Goal: Information Seeking & Learning: Learn about a topic

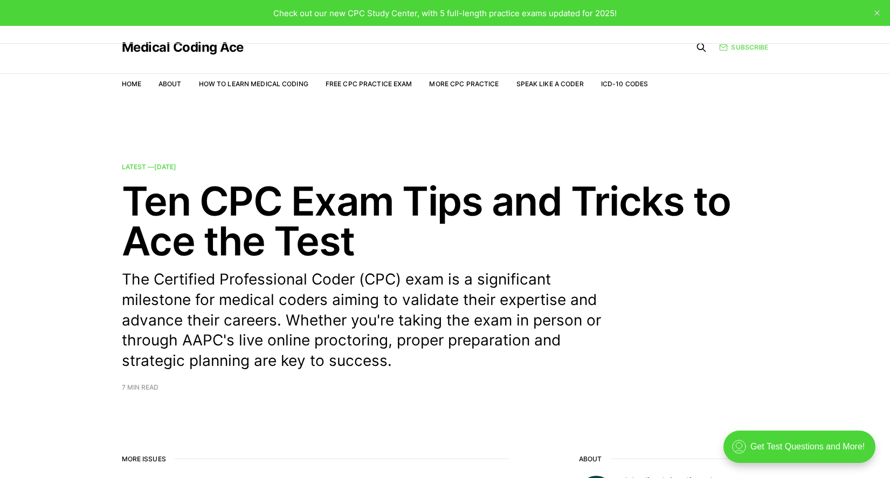
click at [752, 50] on link "Subscribe" at bounding box center [743, 47] width 49 height 10
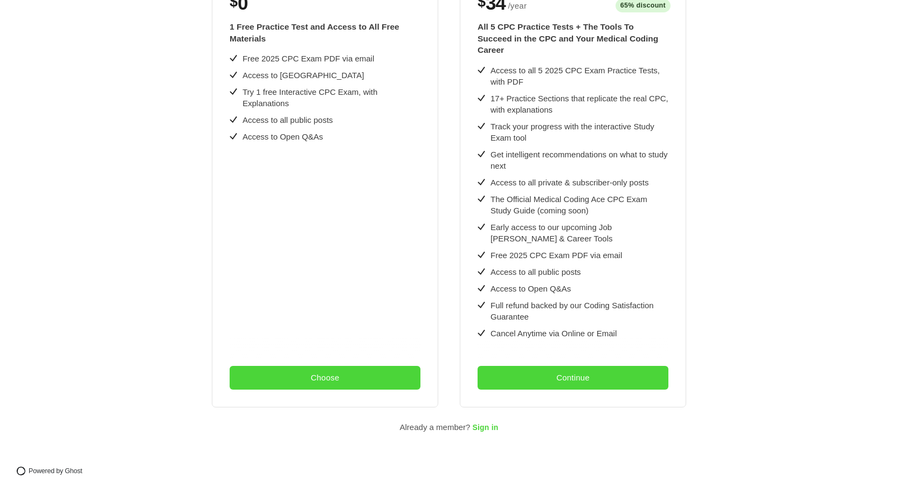
scroll to position [296, 0]
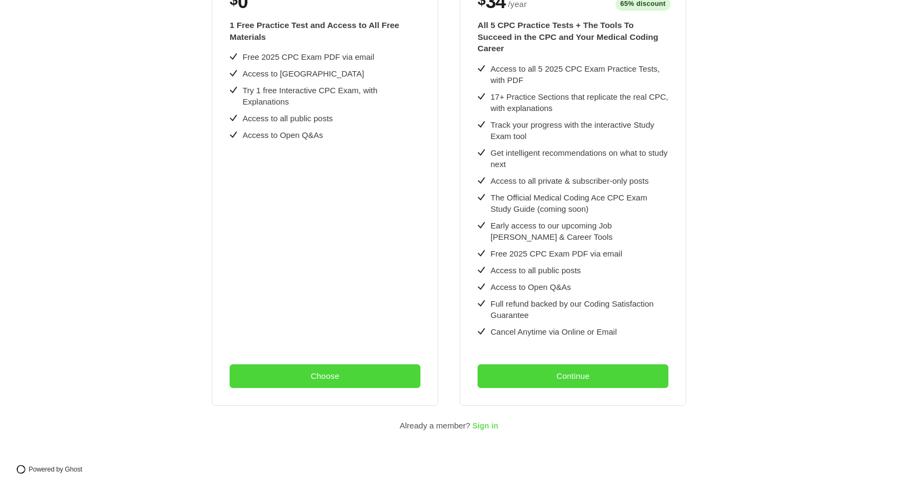
click at [487, 422] on span "Sign in" at bounding box center [485, 426] width 26 height 9
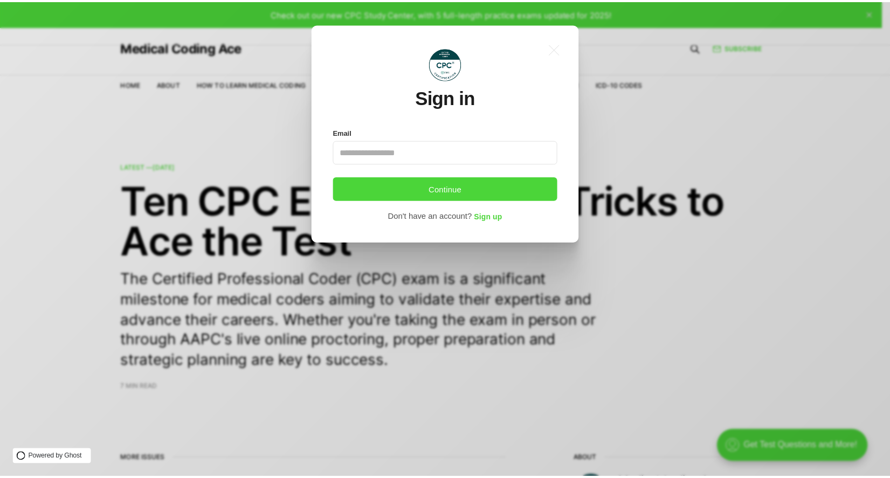
scroll to position [0, 0]
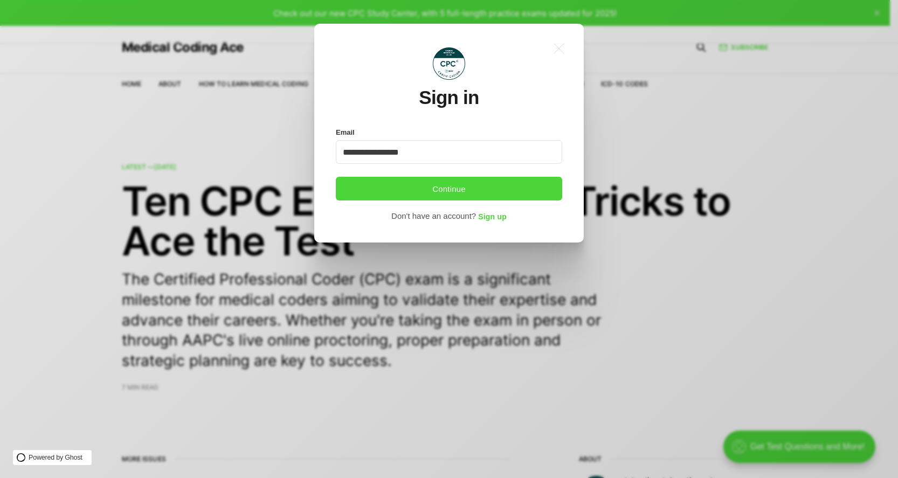
type input "**********"
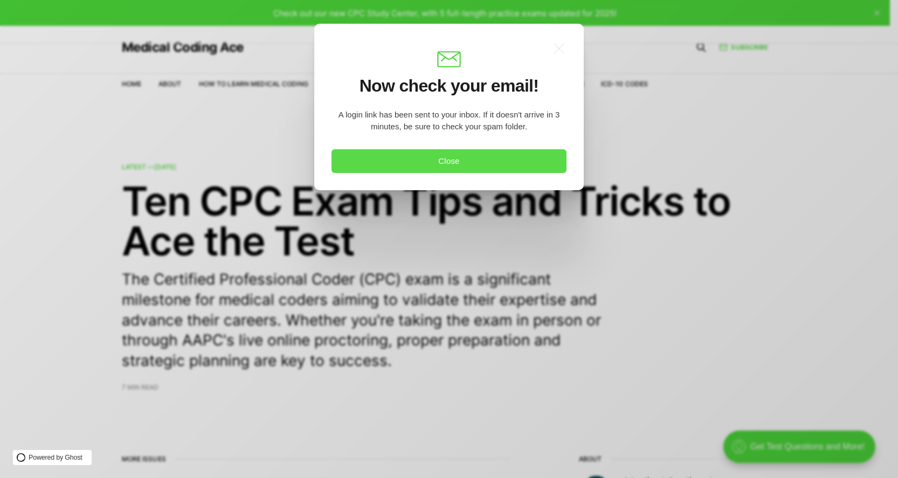
click at [361, 160] on button "Close" at bounding box center [448, 161] width 235 height 24
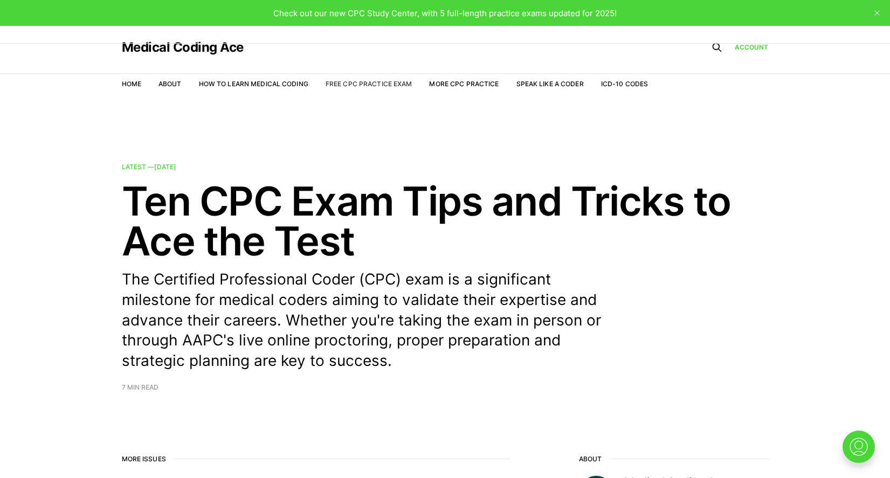
click at [362, 87] on link "Free CPC Practice Exam" at bounding box center [368, 84] width 87 height 8
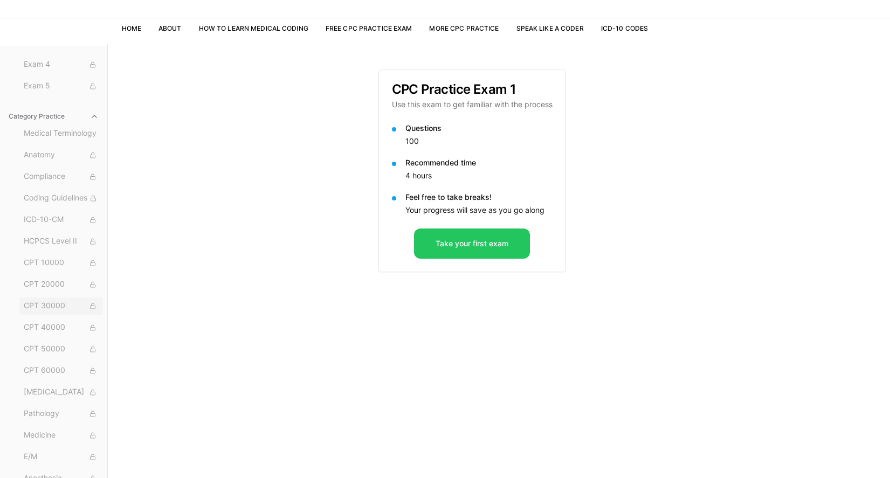
scroll to position [99, 0]
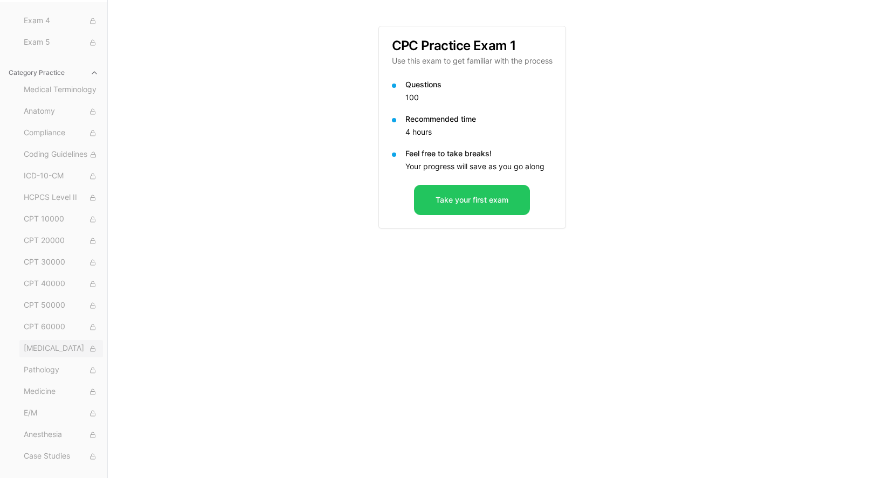
click at [67, 346] on span "Radiology" at bounding box center [61, 349] width 75 height 12
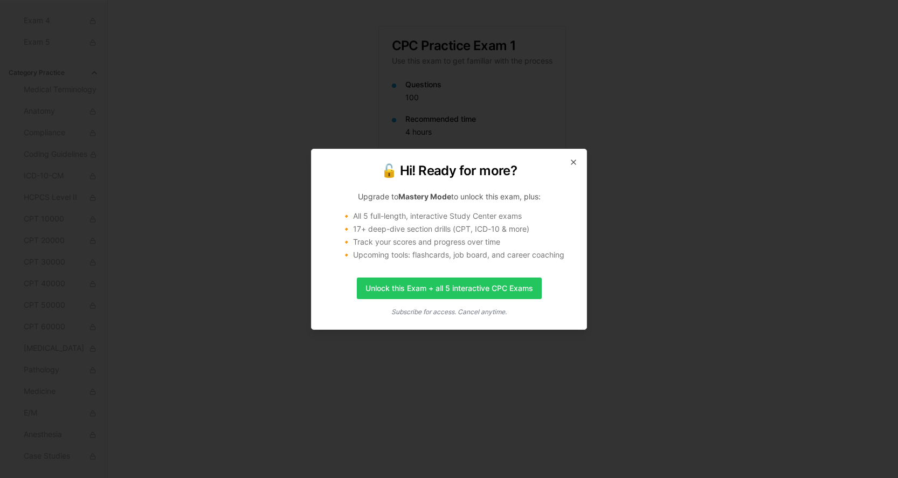
click at [567, 161] on div "🔓 Hi! Ready for more? Upgrade to Mastery Mode to unlock this exam, plus: 🔸 All …" at bounding box center [449, 239] width 276 height 181
click at [572, 162] on icon "button" at bounding box center [573, 162] width 9 height 9
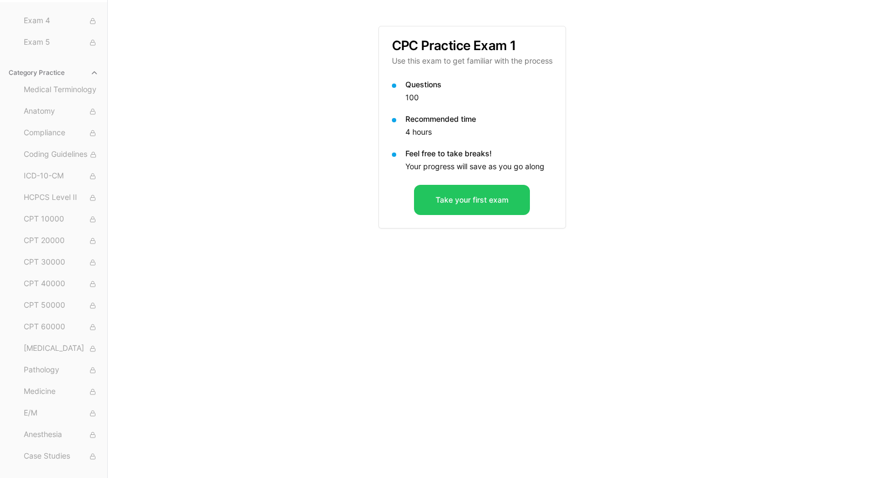
scroll to position [0, 0]
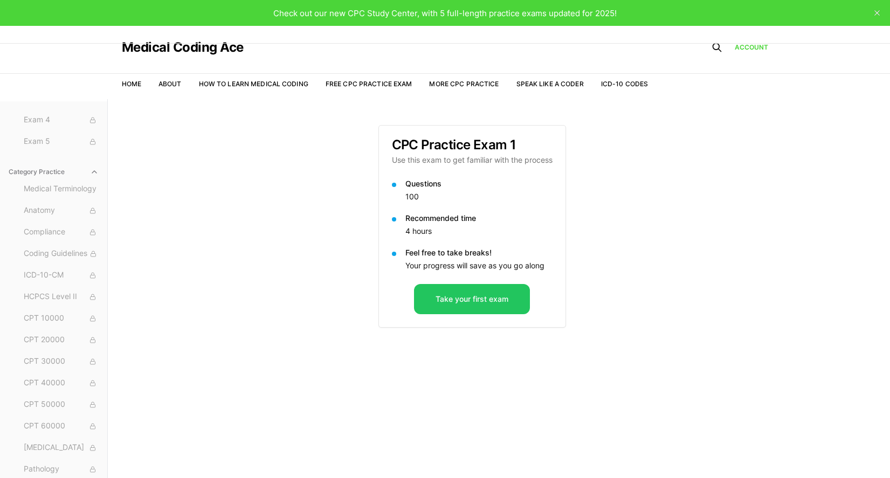
click at [367, 78] on nav "Home About How to Learn Medical Coding Free CPC Practice Exam More CPC Practice…" at bounding box center [385, 84] width 526 height 30
click at [368, 85] on link "Free CPC Practice Exam" at bounding box center [368, 84] width 87 height 8
click at [473, 84] on link "More CPC Practice" at bounding box center [464, 84] width 70 height 8
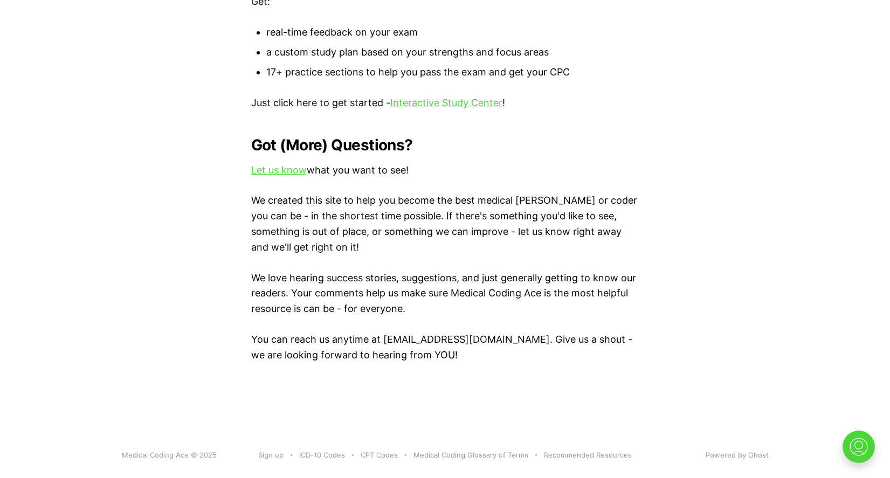
scroll to position [1277, 0]
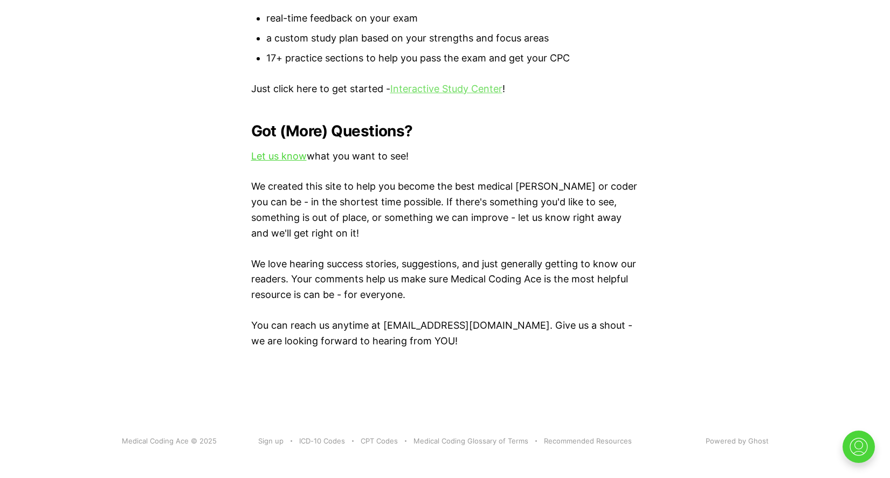
click at [454, 83] on link "Interactive Study Center" at bounding box center [446, 88] width 112 height 11
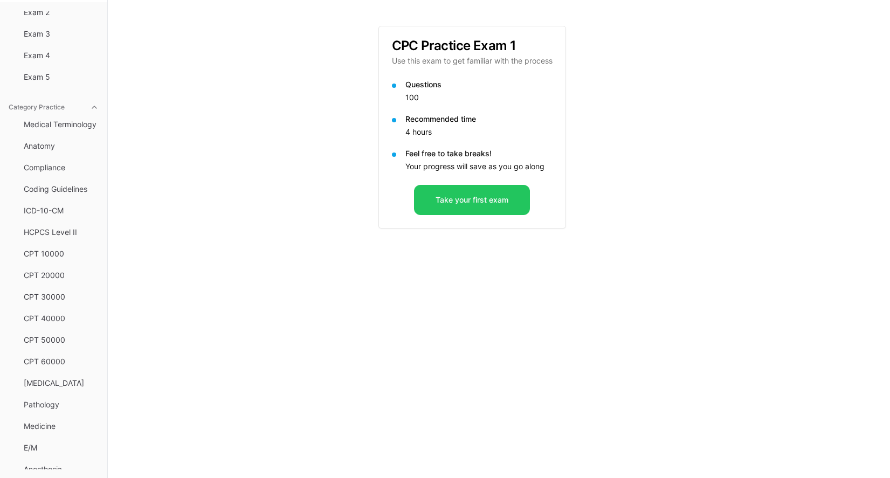
scroll to position [31, 0]
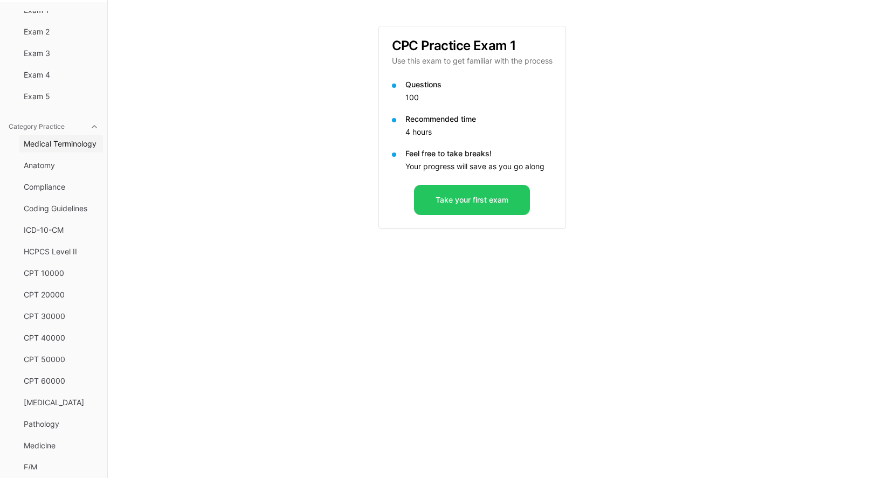
click at [46, 143] on span "Medical Terminology" at bounding box center [61, 143] width 75 height 11
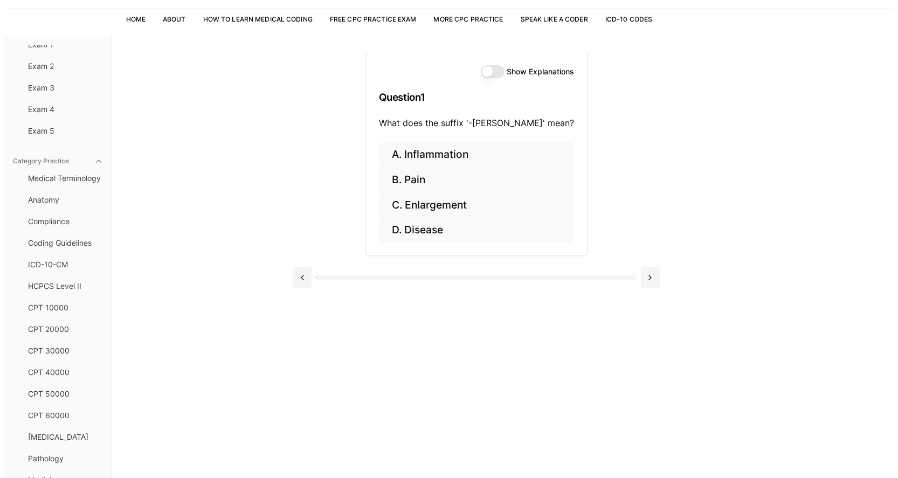
scroll to position [45, 0]
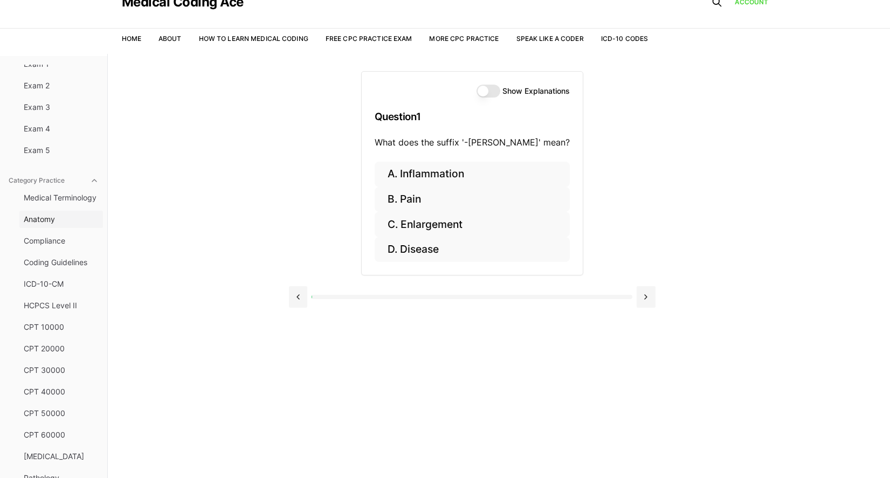
click at [59, 221] on span "Anatomy" at bounding box center [61, 219] width 75 height 11
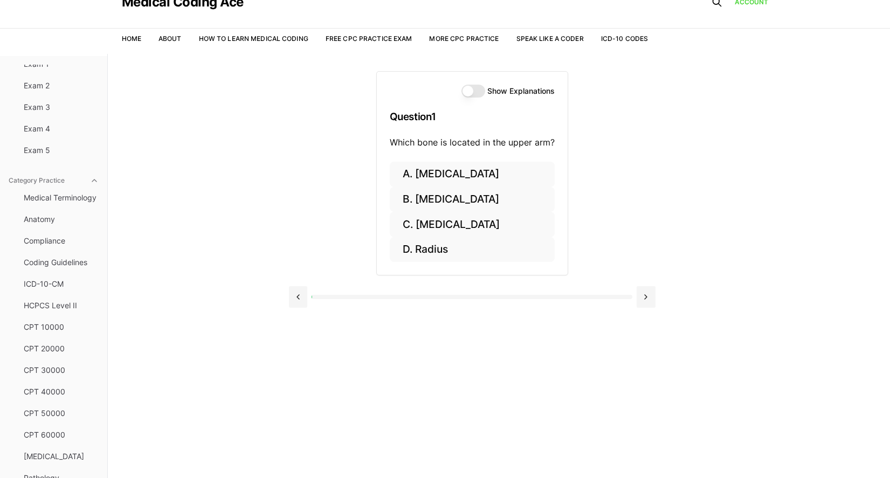
click at [493, 93] on label "Show Explanations" at bounding box center [520, 91] width 67 height 8
click at [485, 93] on button "Show Explanations" at bounding box center [473, 91] width 24 height 13
click at [415, 246] on button "D. Radius" at bounding box center [472, 249] width 165 height 25
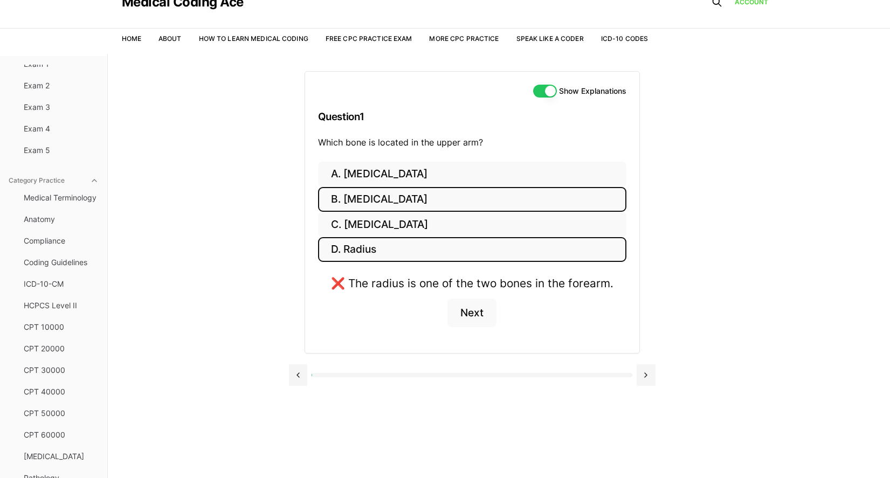
click at [363, 199] on button "B. Tibia" at bounding box center [472, 199] width 308 height 25
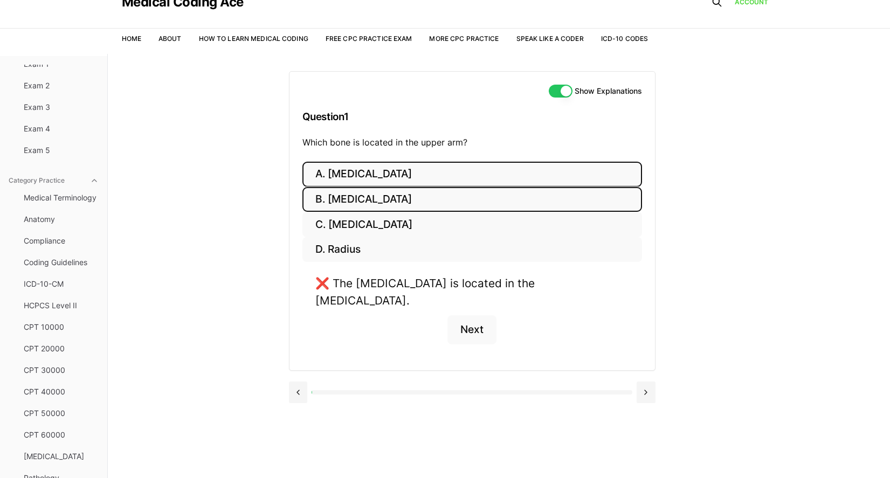
click at [392, 175] on button "A. Femur" at bounding box center [471, 174] width 339 height 25
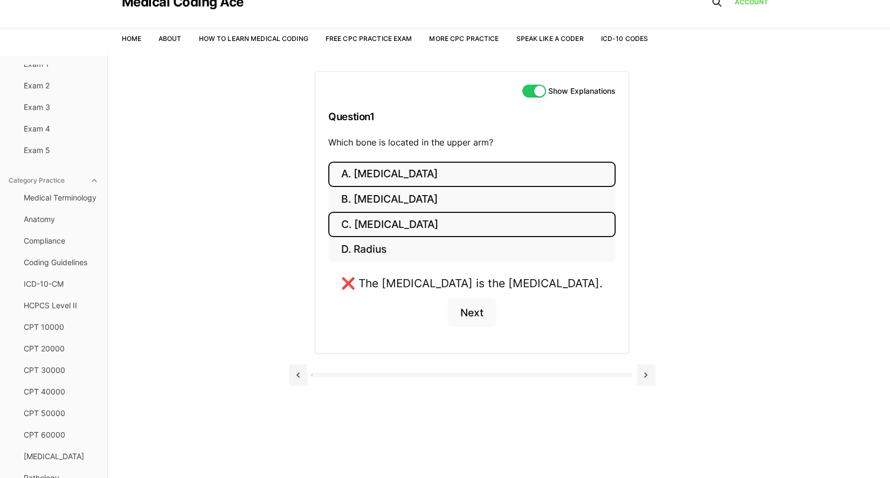
click at [410, 215] on button "C. Humerus" at bounding box center [471, 224] width 287 height 25
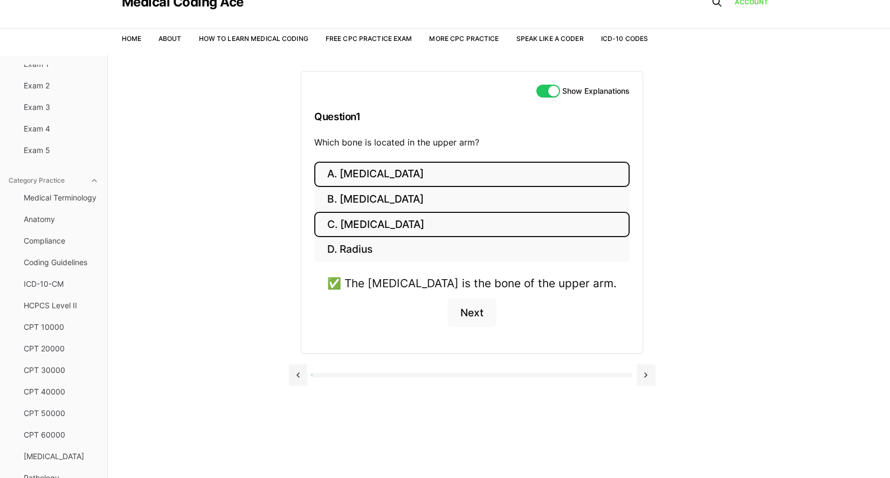
click at [413, 177] on button "A. Femur" at bounding box center [471, 174] width 315 height 25
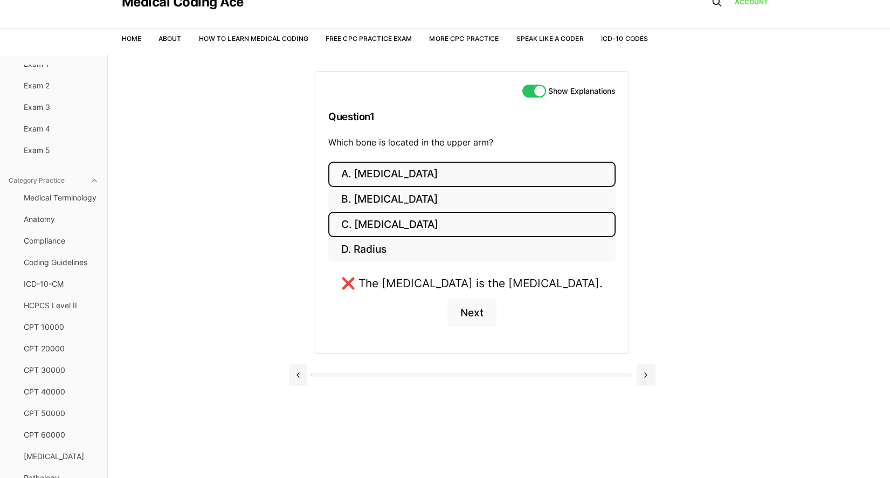
click at [413, 216] on button "C. Humerus" at bounding box center [471, 224] width 287 height 25
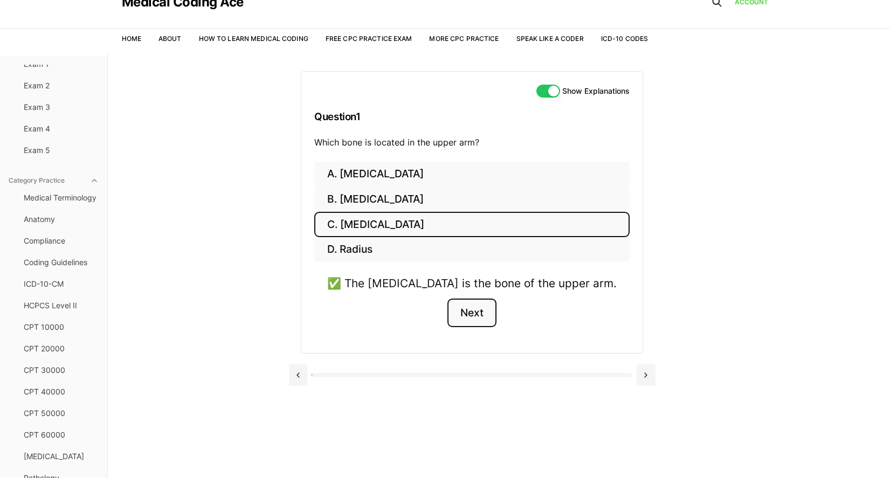
click at [463, 304] on button "Next" at bounding box center [471, 313] width 49 height 29
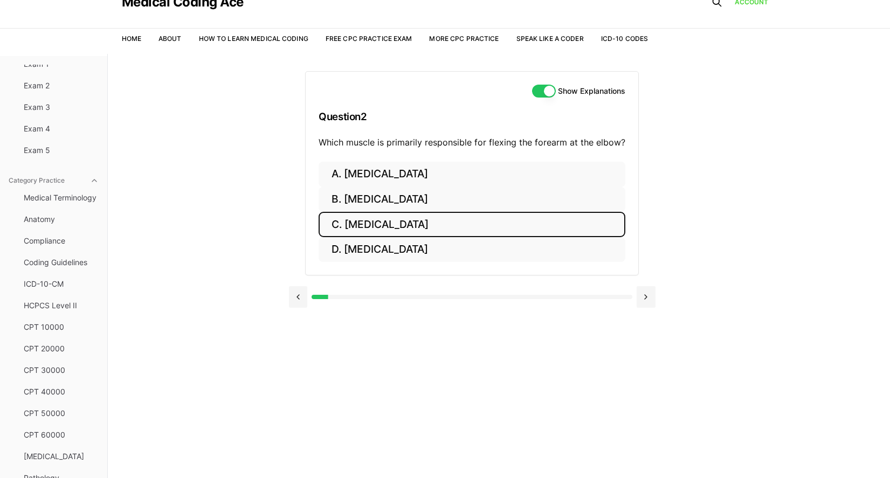
click at [375, 219] on button "C. Deltoid" at bounding box center [471, 224] width 307 height 25
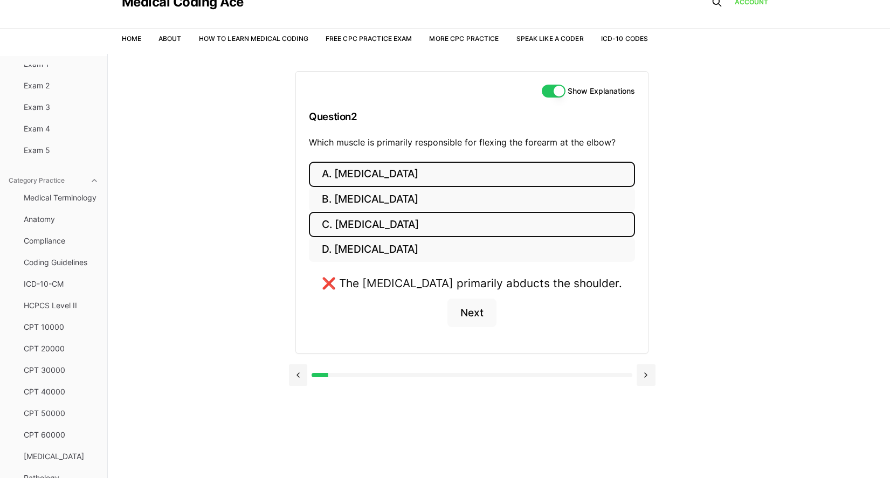
click at [386, 178] on button "A. Trapezius" at bounding box center [472, 174] width 326 height 25
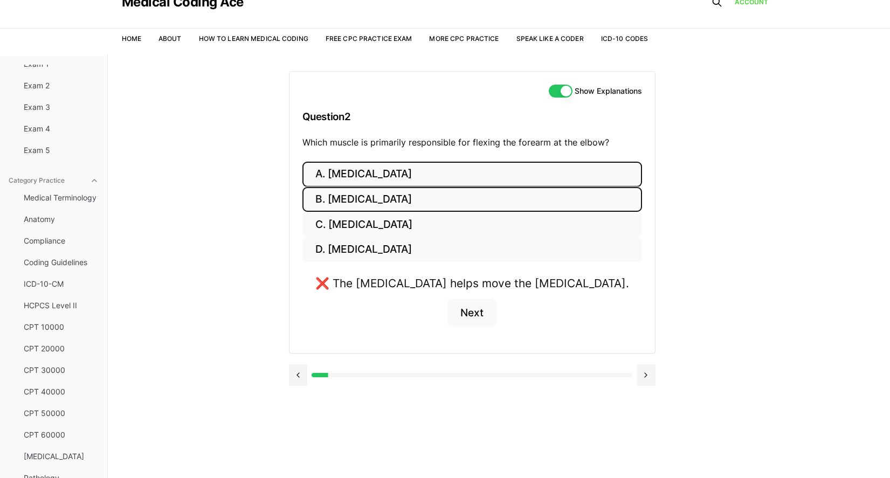
click at [364, 192] on button "B. Biceps brachii" at bounding box center [471, 199] width 339 height 25
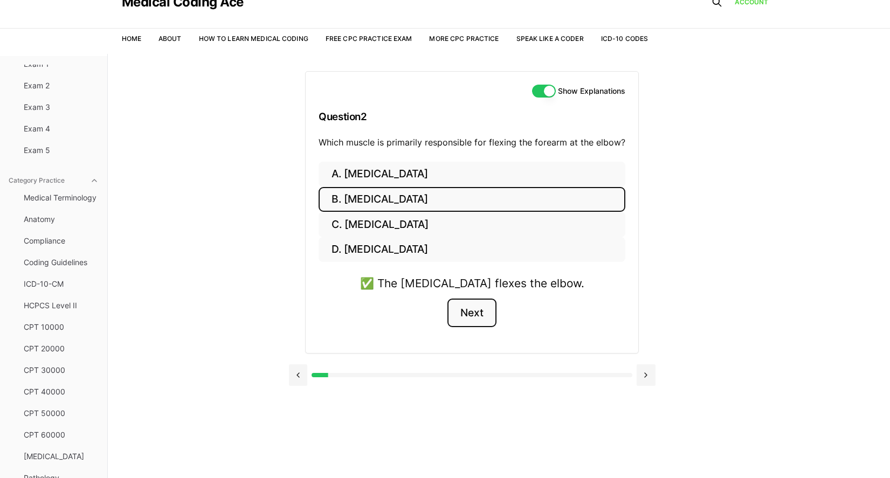
click at [459, 307] on button "Next" at bounding box center [471, 313] width 49 height 29
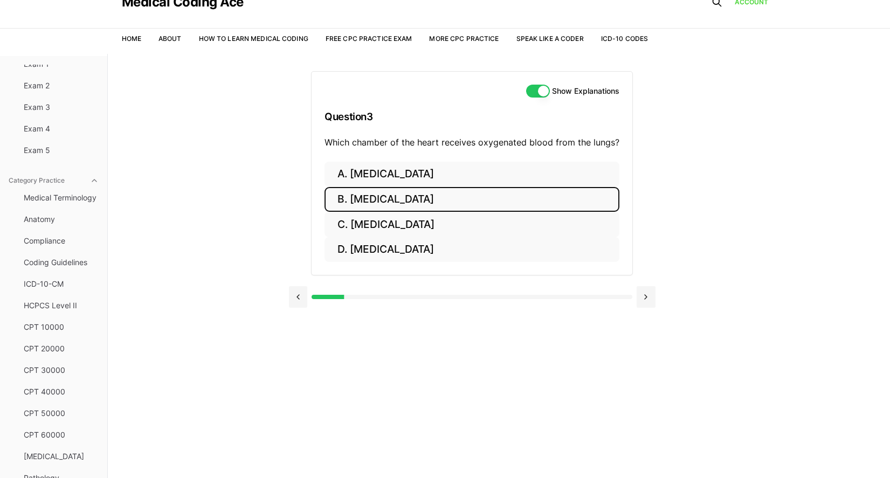
click at [410, 199] on button "B. Right ventricle" at bounding box center [471, 199] width 295 height 25
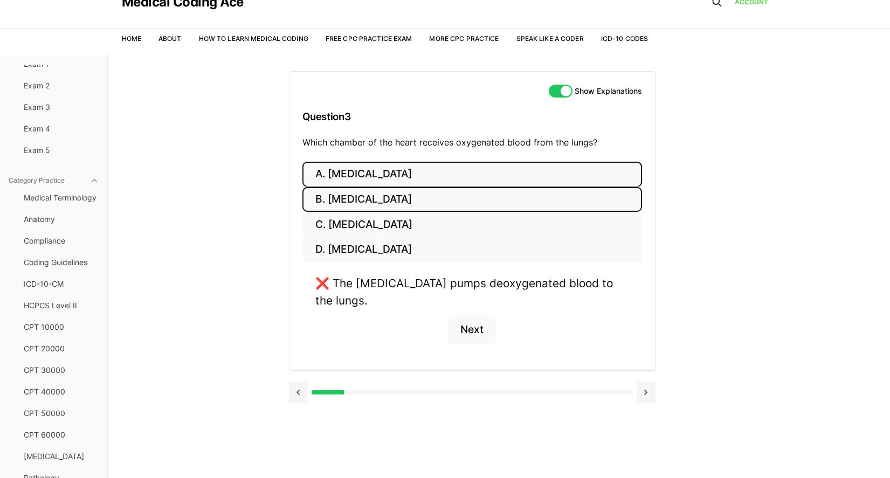
click at [364, 166] on button "A. Right atrium" at bounding box center [471, 174] width 339 height 25
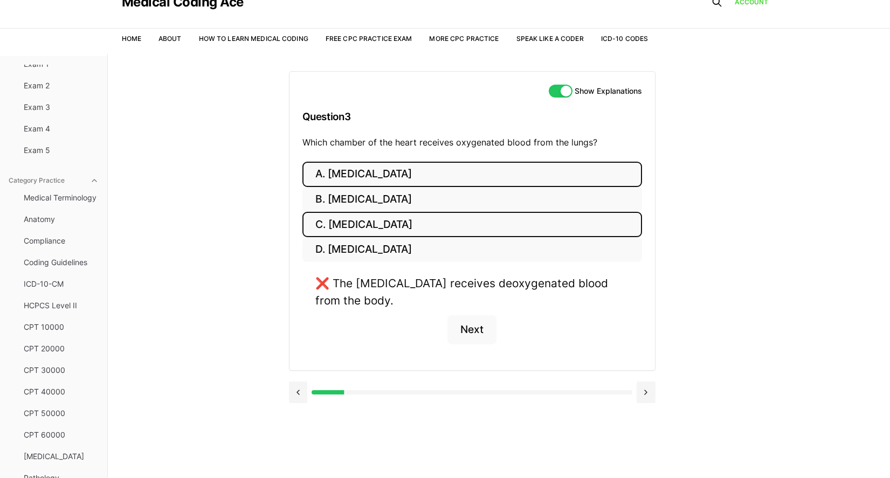
click at [385, 220] on button "C. Left atrium" at bounding box center [471, 224] width 339 height 25
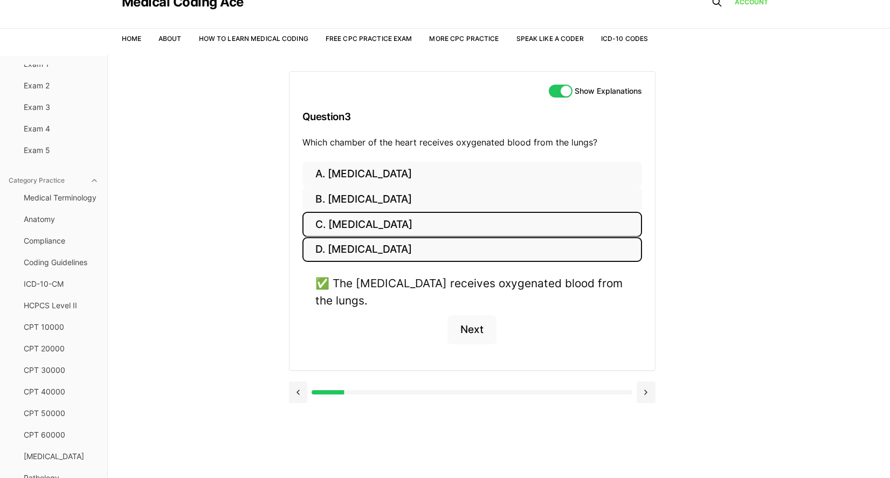
click at [395, 242] on button "D. Left ventricle" at bounding box center [471, 249] width 339 height 25
click at [391, 223] on button "C. Left atrium" at bounding box center [471, 224] width 339 height 25
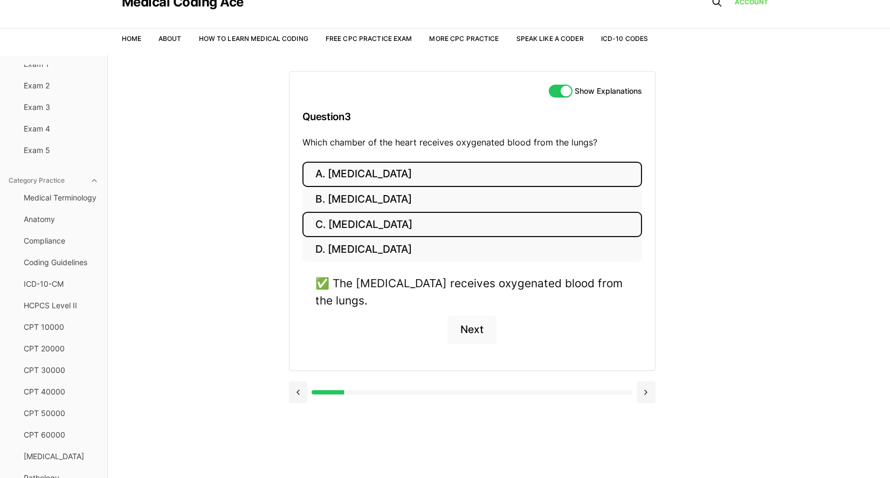
click at [397, 174] on button "A. Right atrium" at bounding box center [471, 174] width 339 height 25
click at [406, 224] on button "C. Left atrium" at bounding box center [471, 224] width 339 height 25
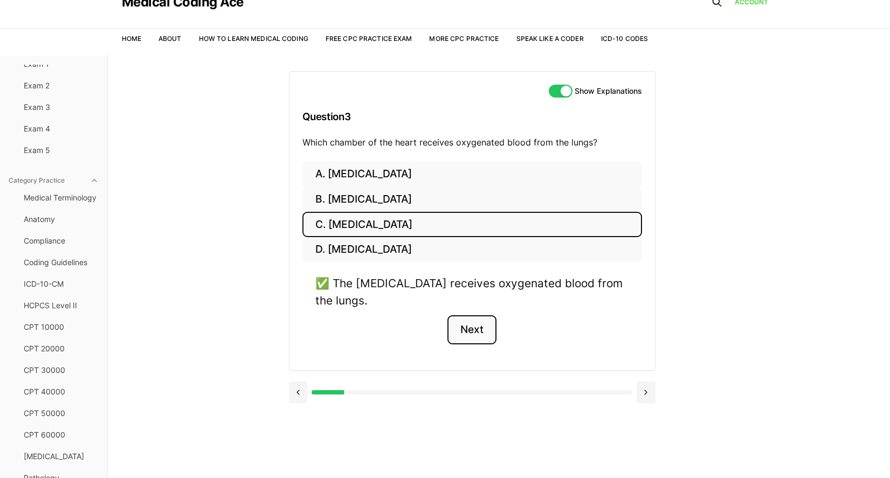
click at [461, 331] on button "Next" at bounding box center [471, 329] width 49 height 29
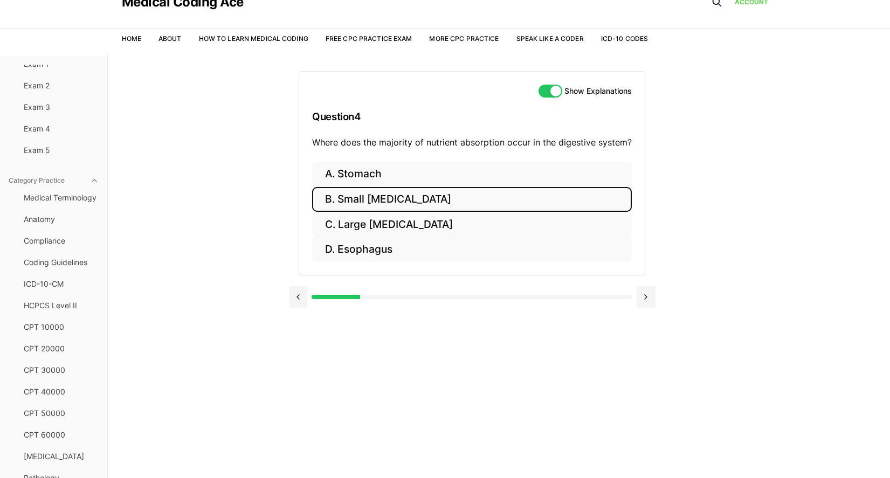
click at [369, 201] on button "B. Small intestine" at bounding box center [472, 199] width 320 height 25
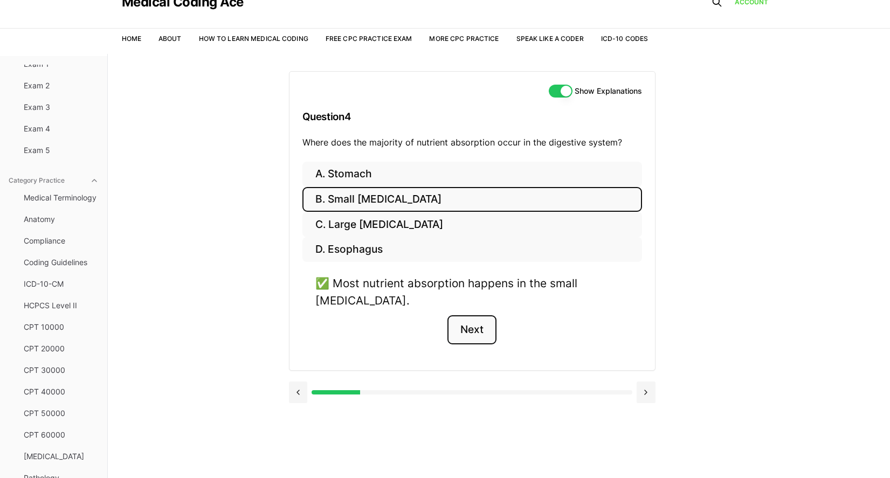
click at [477, 316] on button "Next" at bounding box center [471, 329] width 49 height 29
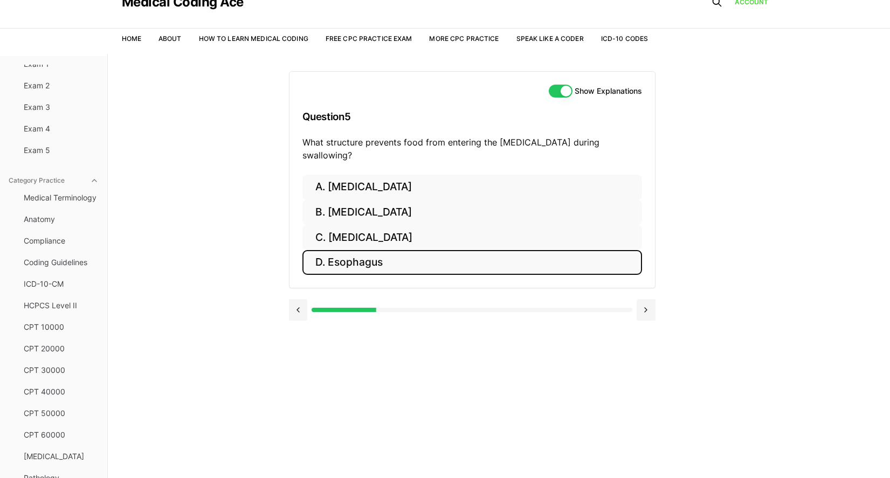
click at [368, 250] on button "D. Esophagus" at bounding box center [471, 262] width 339 height 25
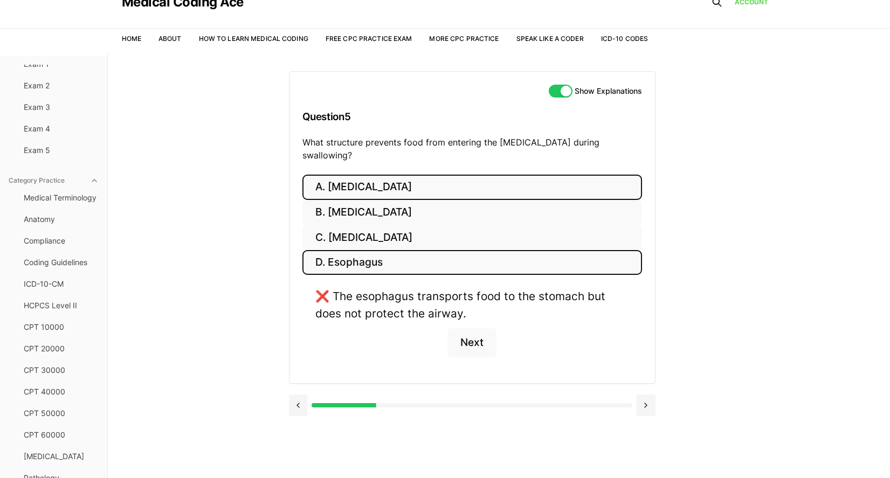
click at [379, 175] on button "A. Larynx" at bounding box center [471, 187] width 339 height 25
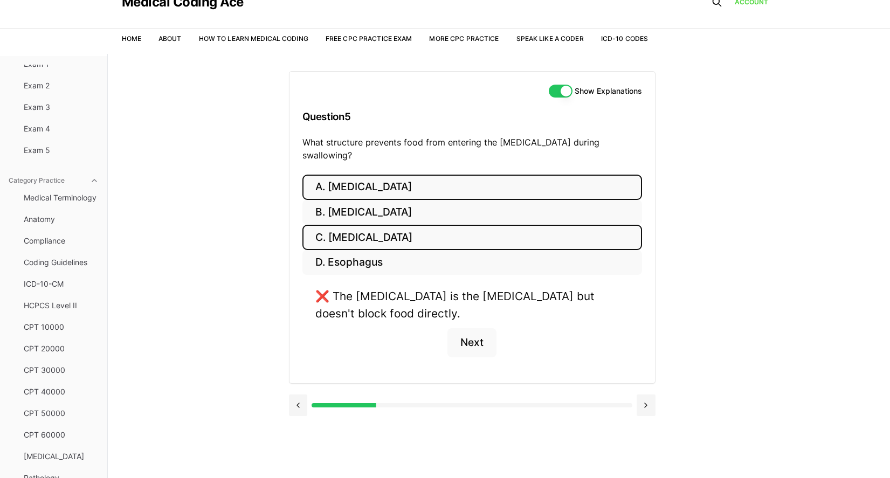
click at [393, 225] on button "C. Pharynx" at bounding box center [471, 237] width 339 height 25
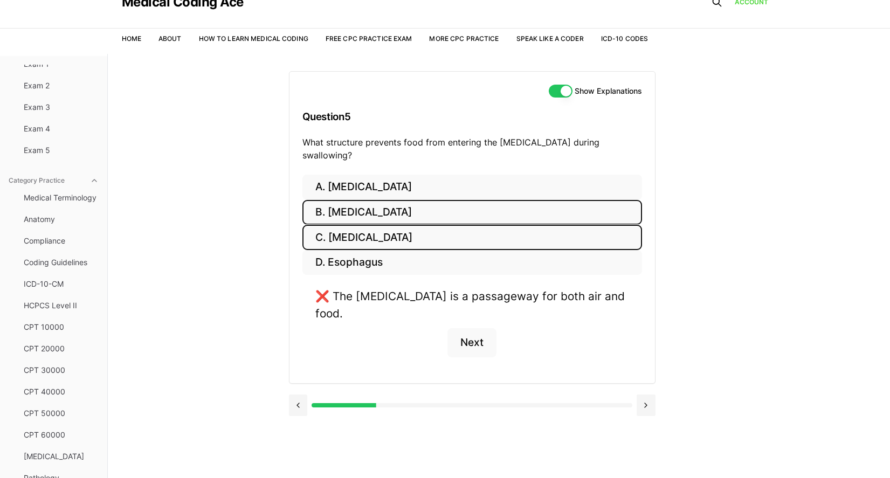
click at [378, 204] on button "B. Epiglottis" at bounding box center [471, 212] width 339 height 25
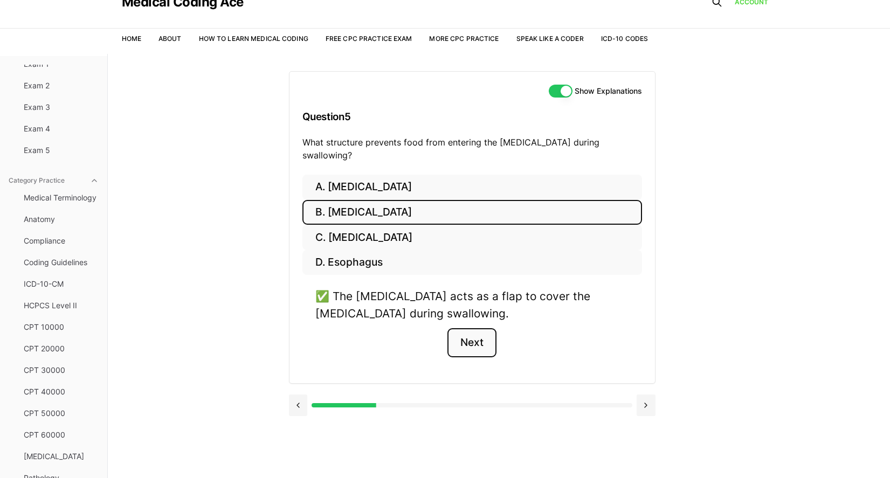
click at [481, 334] on button "Next" at bounding box center [471, 342] width 49 height 29
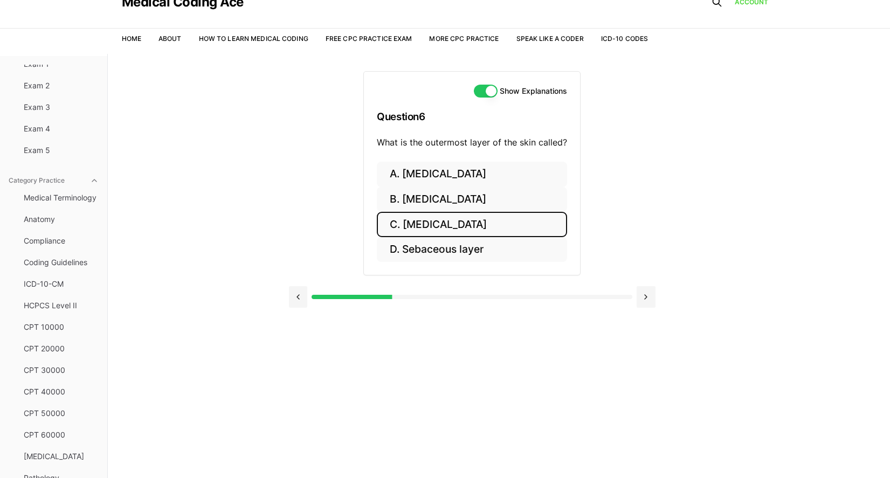
click at [460, 226] on button "C. Epidermis" at bounding box center [472, 224] width 190 height 25
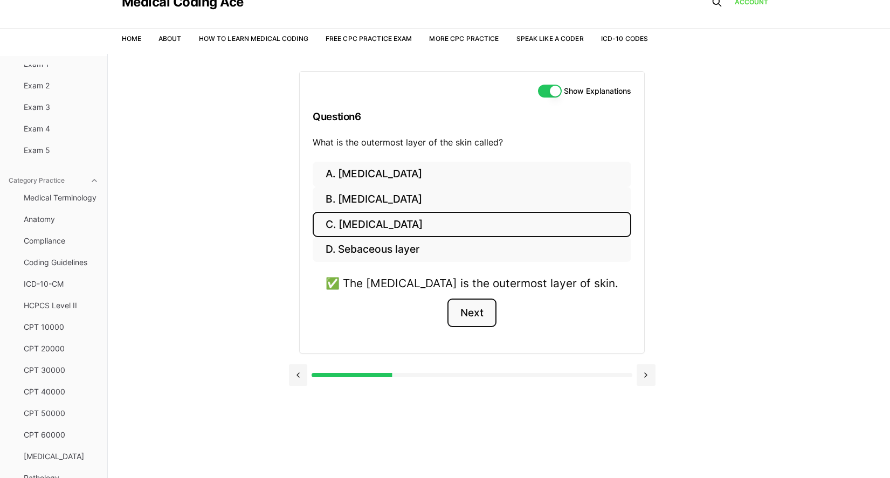
click at [488, 316] on button "Next" at bounding box center [471, 313] width 49 height 29
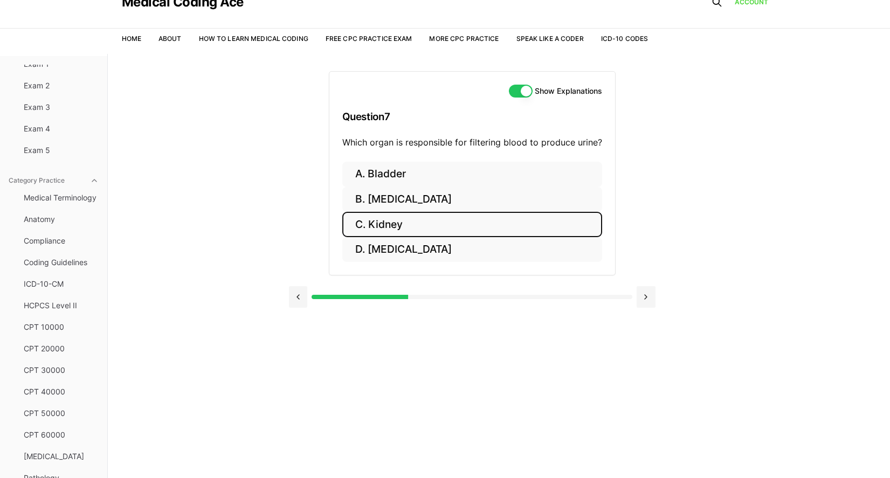
click at [398, 226] on button "C. Kidney" at bounding box center [472, 224] width 260 height 25
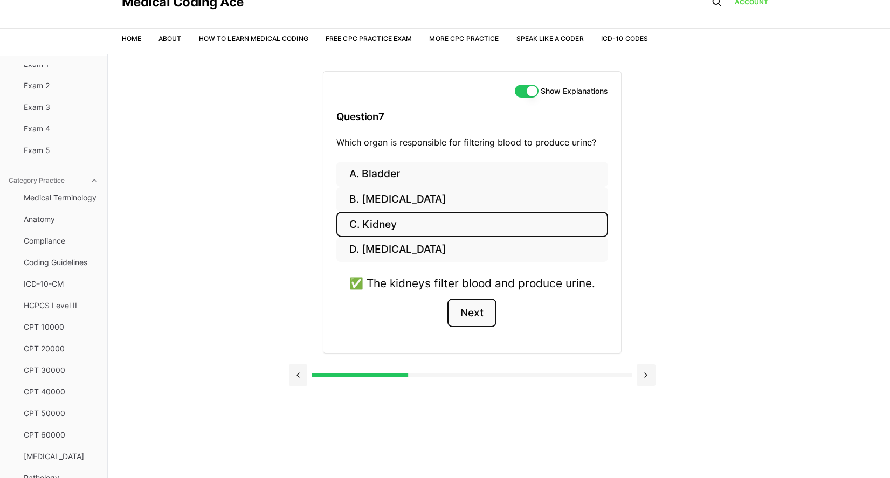
click at [492, 313] on button "Next" at bounding box center [471, 313] width 49 height 29
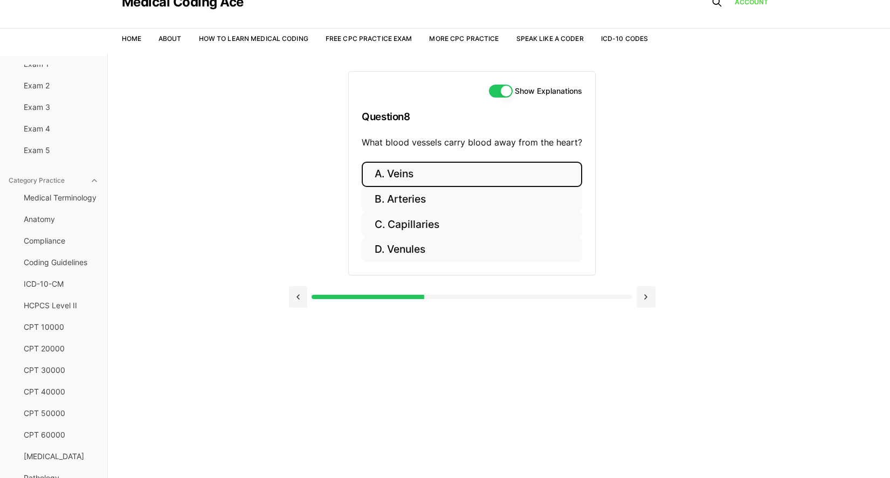
click at [490, 171] on button "A. Veins" at bounding box center [472, 174] width 220 height 25
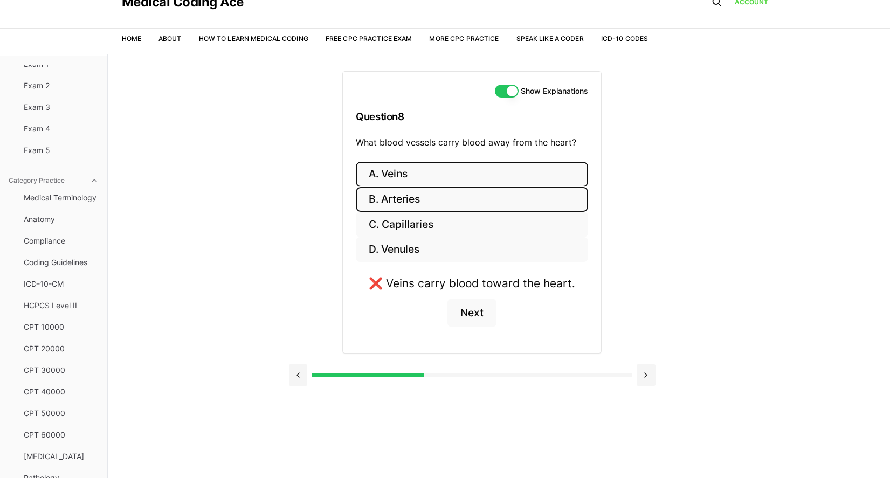
click at [487, 190] on button "B. Arteries" at bounding box center [472, 199] width 232 height 25
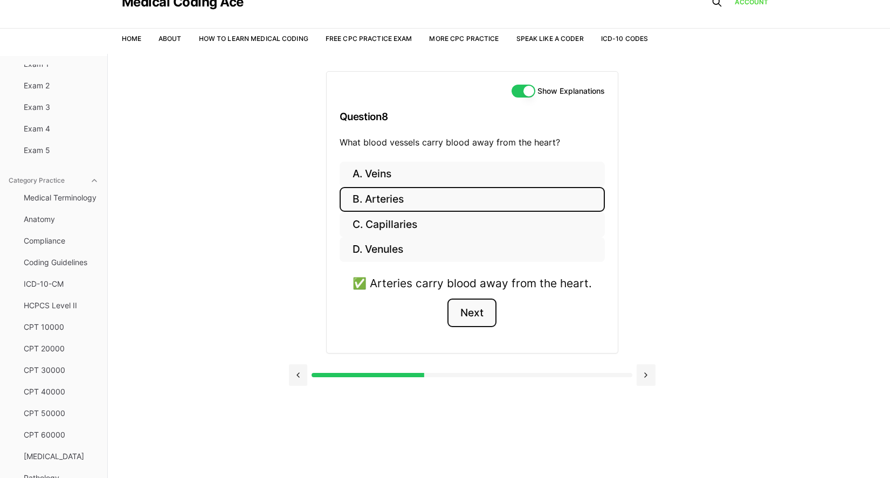
click at [471, 317] on button "Next" at bounding box center [471, 313] width 49 height 29
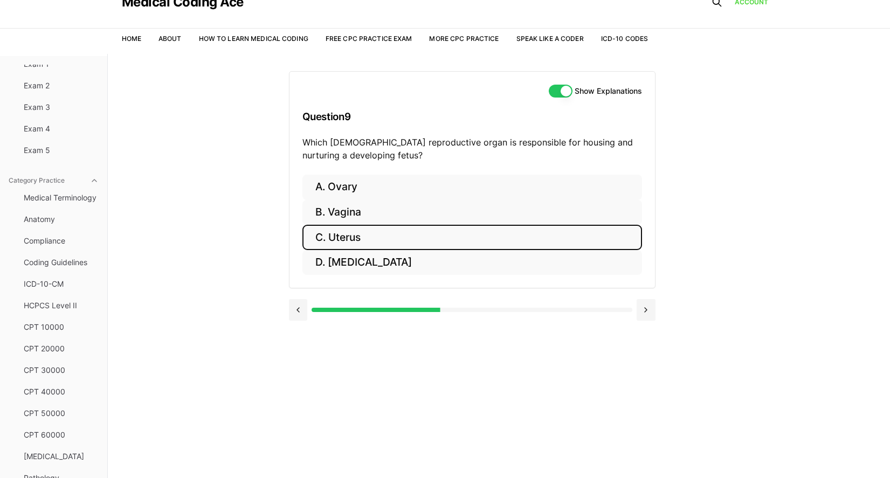
click at [423, 235] on button "C. Uterus" at bounding box center [471, 237] width 339 height 25
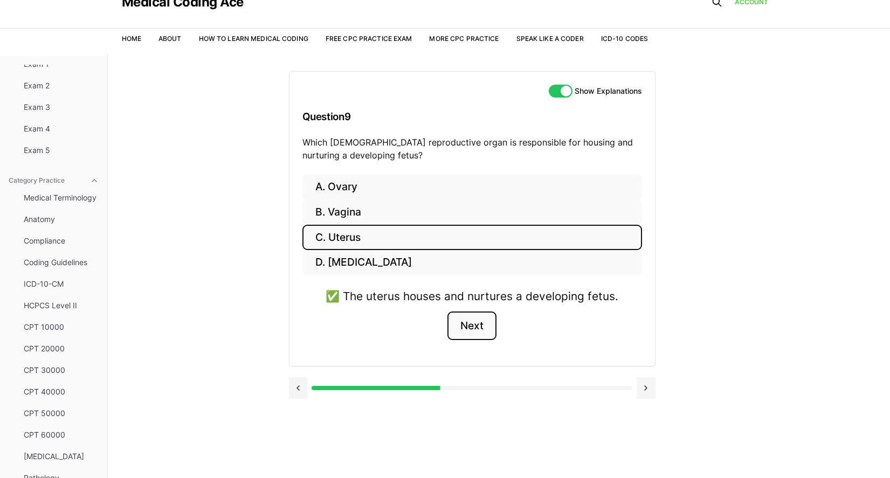
click at [483, 324] on button "Next" at bounding box center [471, 325] width 49 height 29
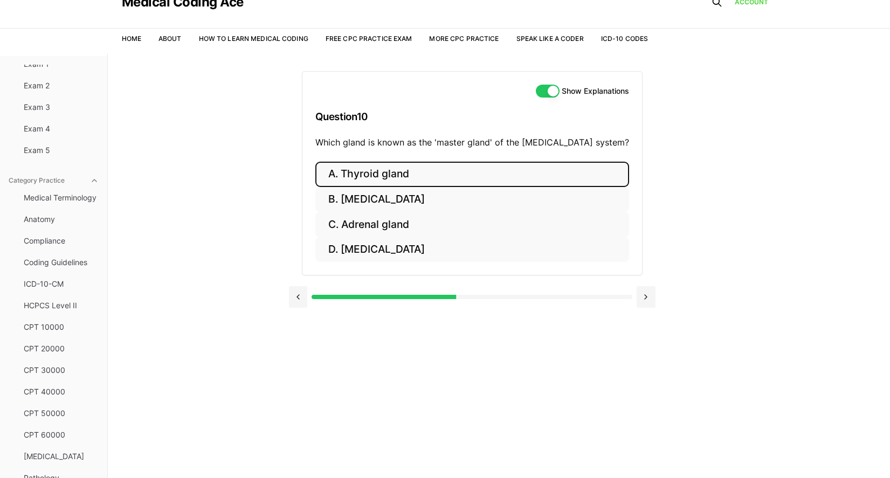
click at [461, 176] on button "A. Thyroid gland" at bounding box center [472, 174] width 314 height 25
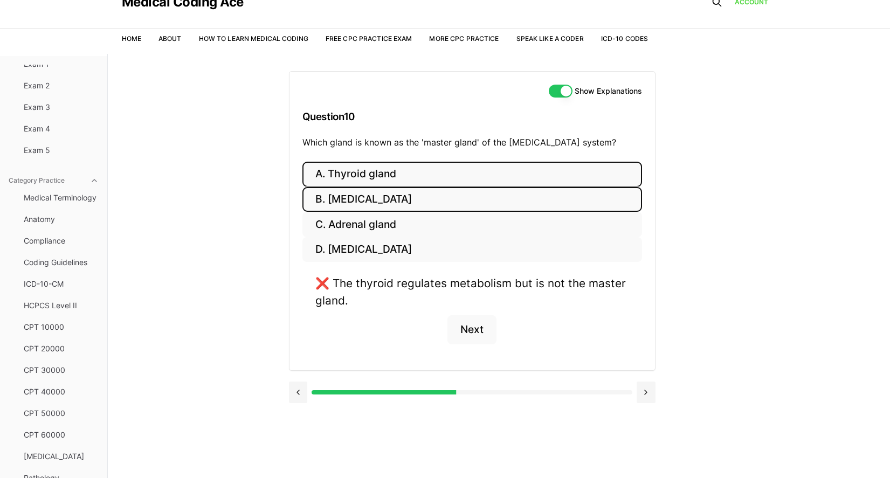
click at [461, 193] on button "B. Pituitary gland" at bounding box center [471, 199] width 339 height 25
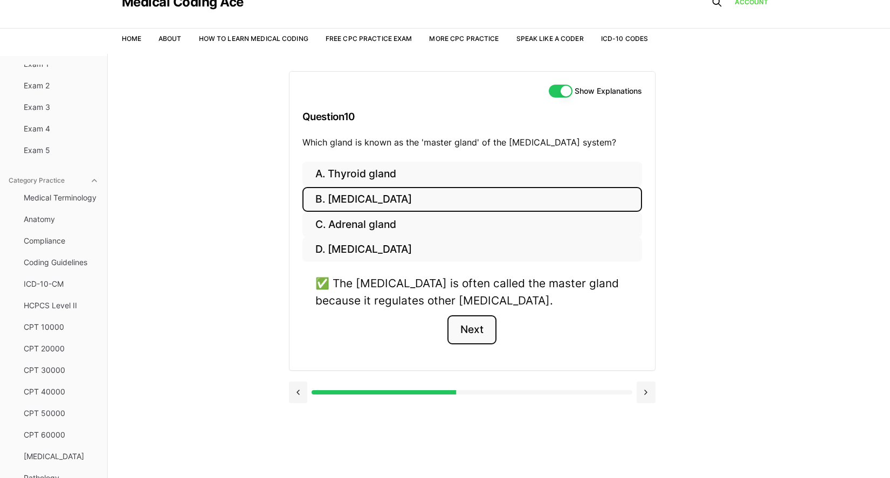
click at [469, 324] on button "Next" at bounding box center [471, 329] width 49 height 29
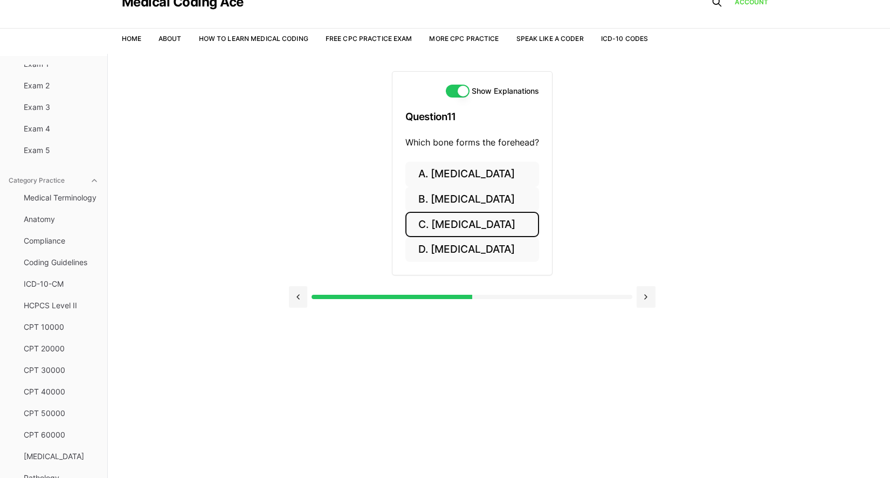
click at [428, 222] on button "C. Frontal bone" at bounding box center [472, 224] width 134 height 25
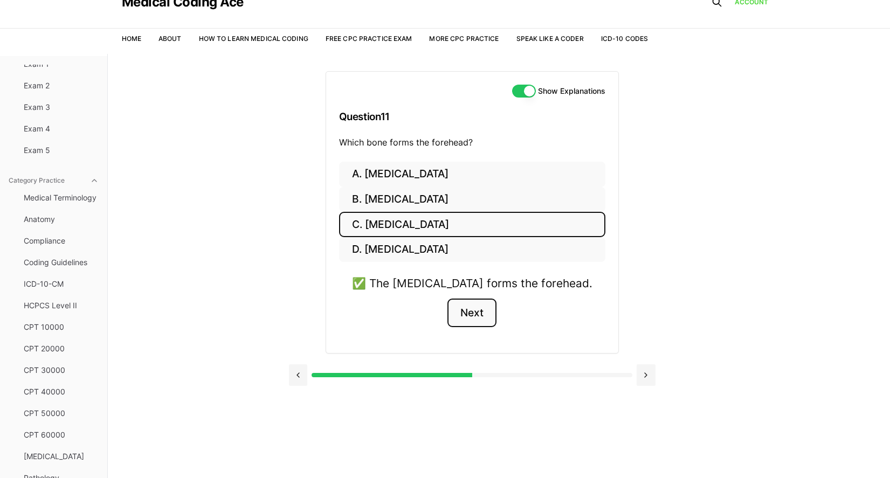
click at [479, 311] on button "Next" at bounding box center [471, 313] width 49 height 29
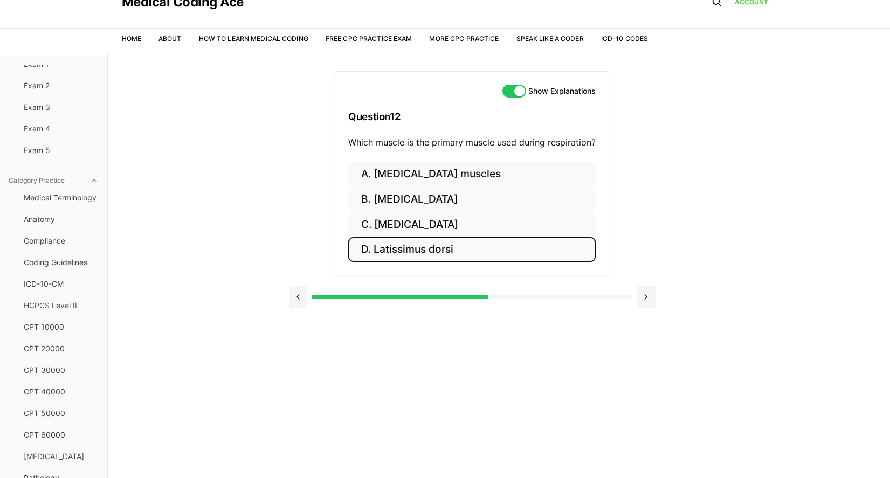
click at [558, 237] on button "D. Latissimus dorsi" at bounding box center [471, 249] width 247 height 25
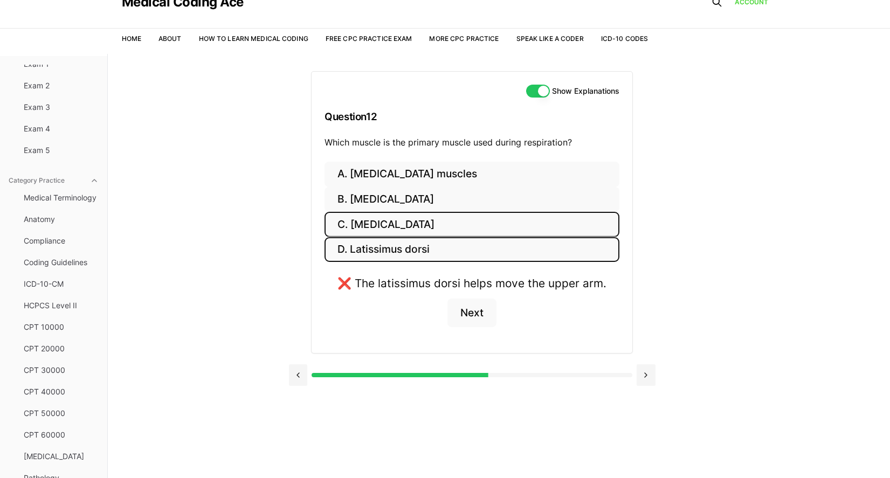
click at [553, 228] on button "C. Diaphragm" at bounding box center [471, 224] width 295 height 25
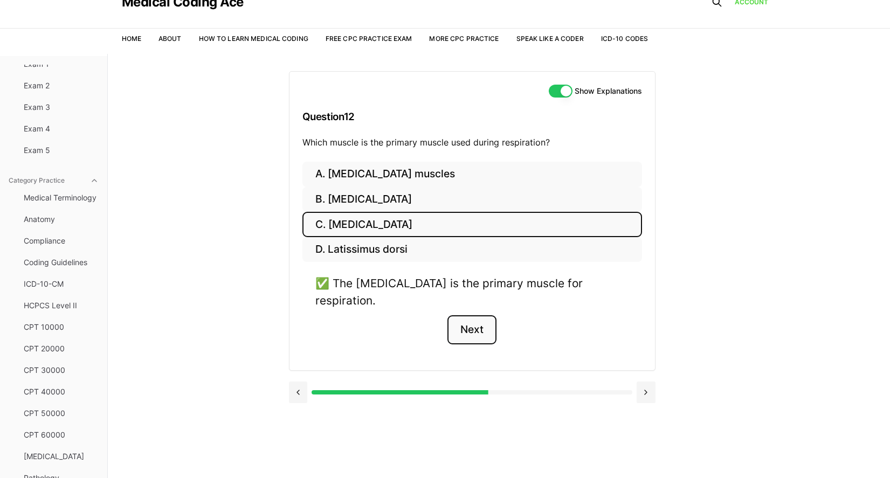
click at [471, 315] on button "Next" at bounding box center [471, 329] width 49 height 29
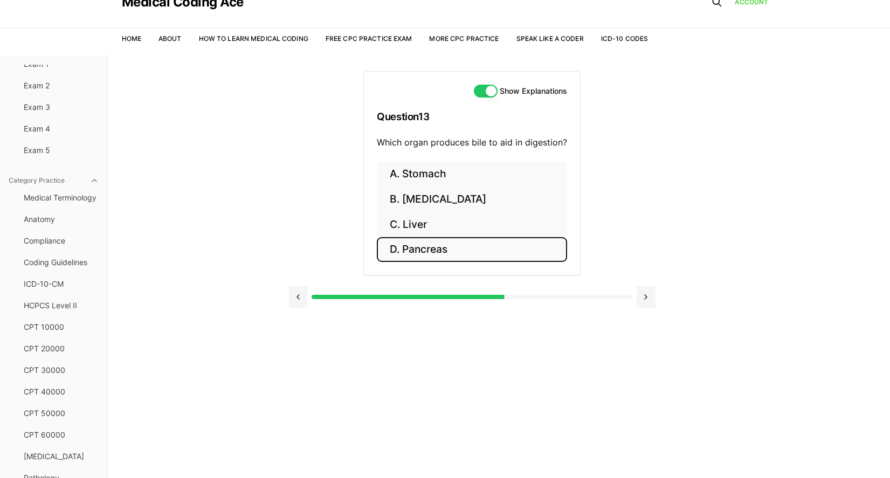
click at [459, 248] on button "D. Pancreas" at bounding box center [472, 249] width 190 height 25
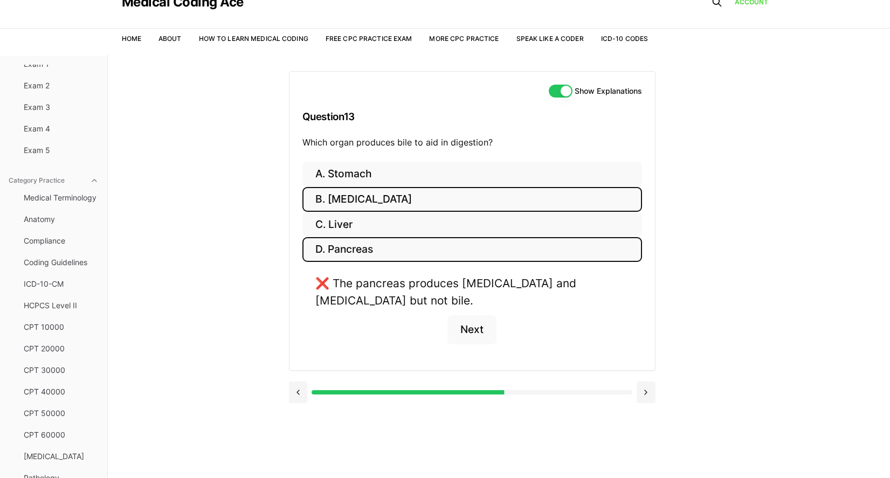
click at [466, 205] on button "B. Gallbladder" at bounding box center [471, 199] width 339 height 25
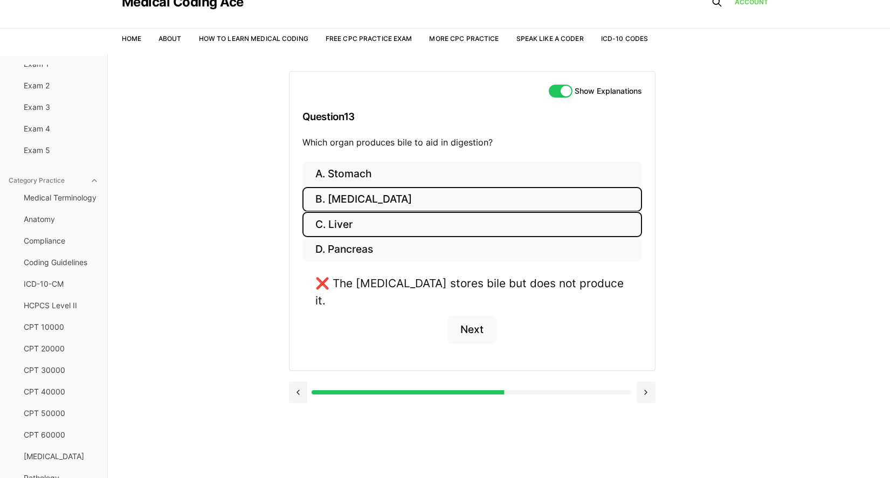
click at [466, 219] on button "C. Liver" at bounding box center [471, 224] width 339 height 25
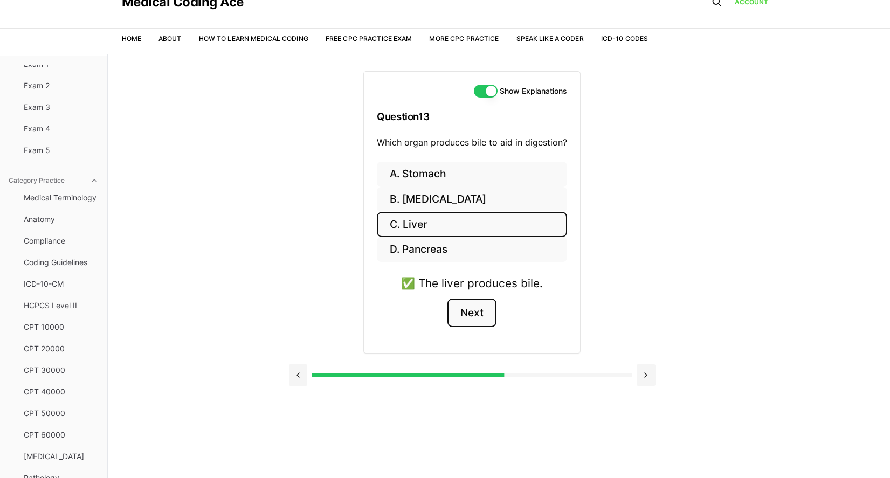
click at [460, 318] on button "Next" at bounding box center [471, 313] width 49 height 29
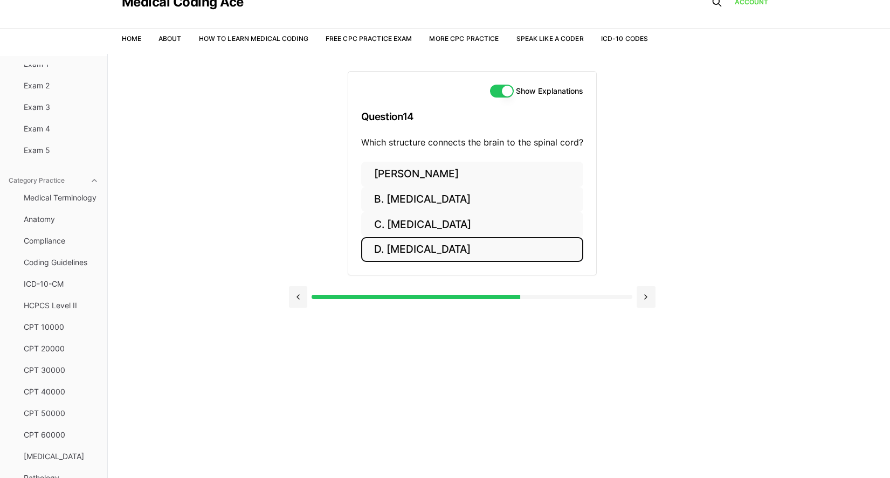
click at [378, 248] on button "D. Medulla oblongata" at bounding box center [472, 249] width 222 height 25
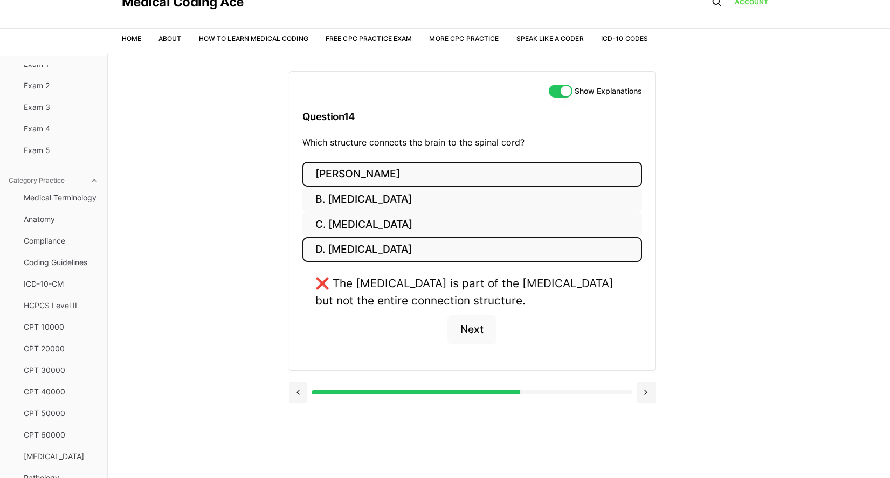
click at [380, 174] on button "A. Pons" at bounding box center [471, 174] width 339 height 25
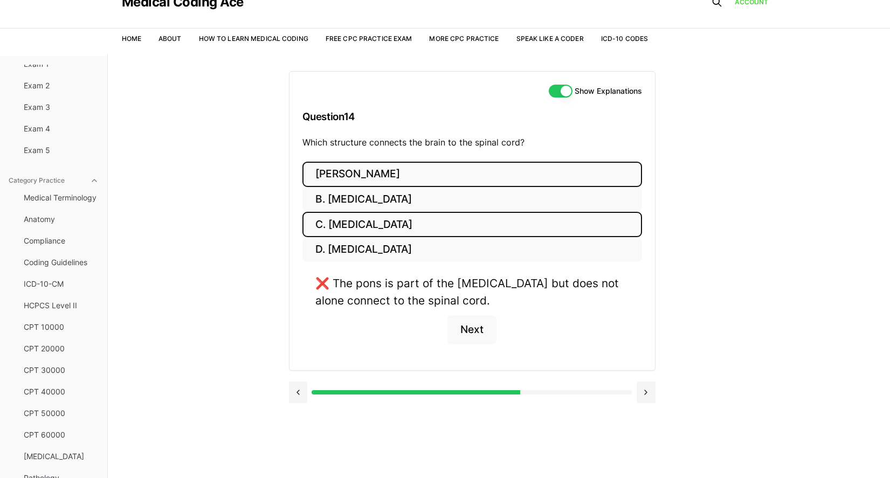
click at [399, 226] on button "C. Brainstem" at bounding box center [471, 224] width 339 height 25
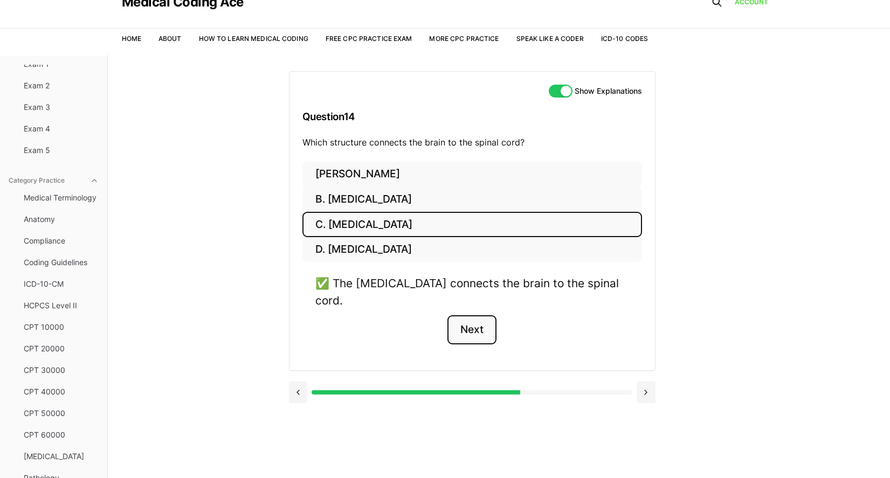
click at [491, 319] on button "Next" at bounding box center [471, 329] width 49 height 29
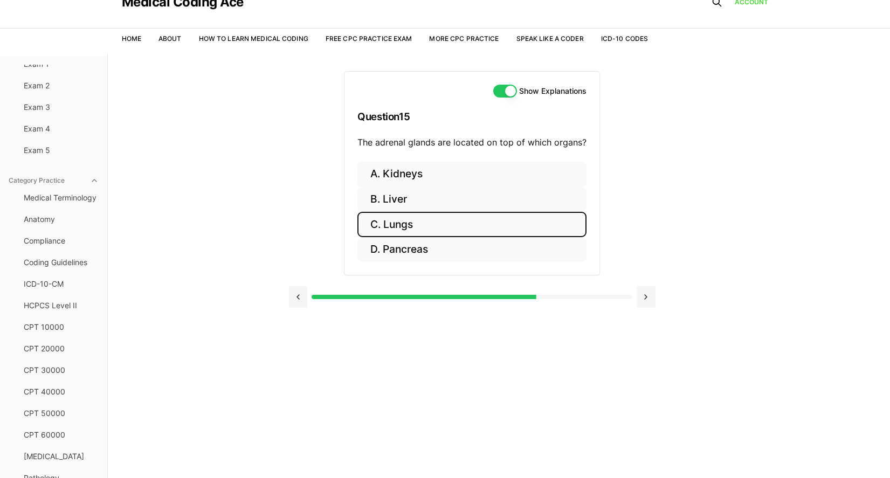
click at [426, 220] on button "C. Lungs" at bounding box center [471, 224] width 229 height 25
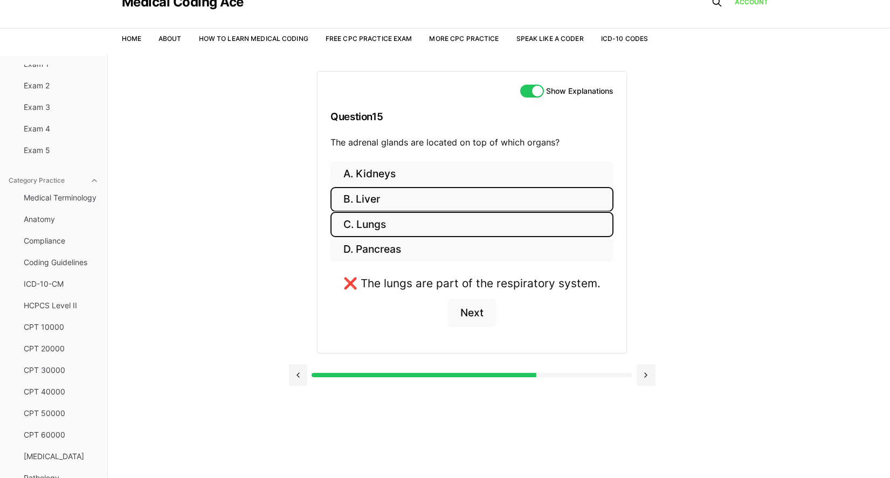
click at [432, 203] on button "B. Liver" at bounding box center [471, 199] width 283 height 25
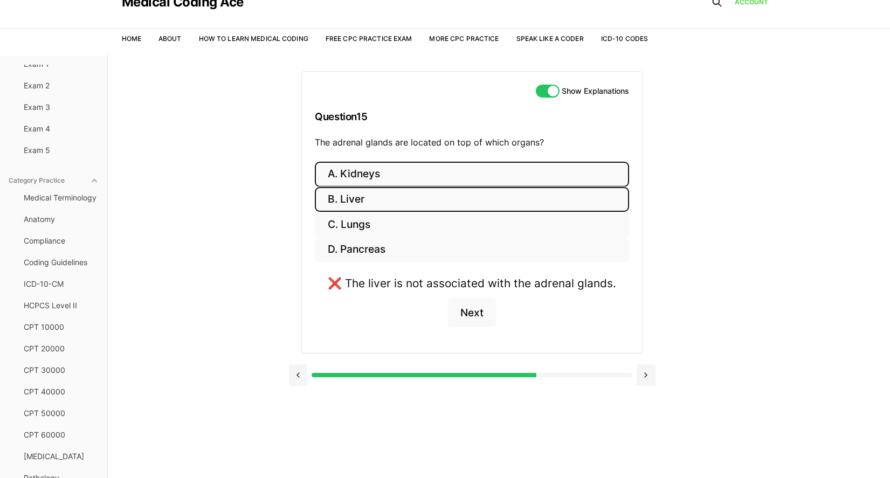
click at [441, 176] on button "A. Kidneys" at bounding box center [472, 174] width 314 height 25
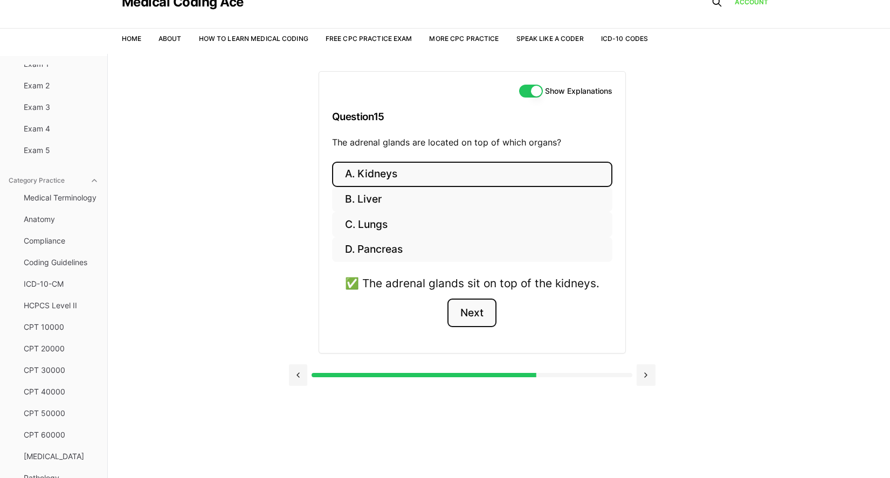
click at [473, 308] on button "Next" at bounding box center [471, 313] width 49 height 29
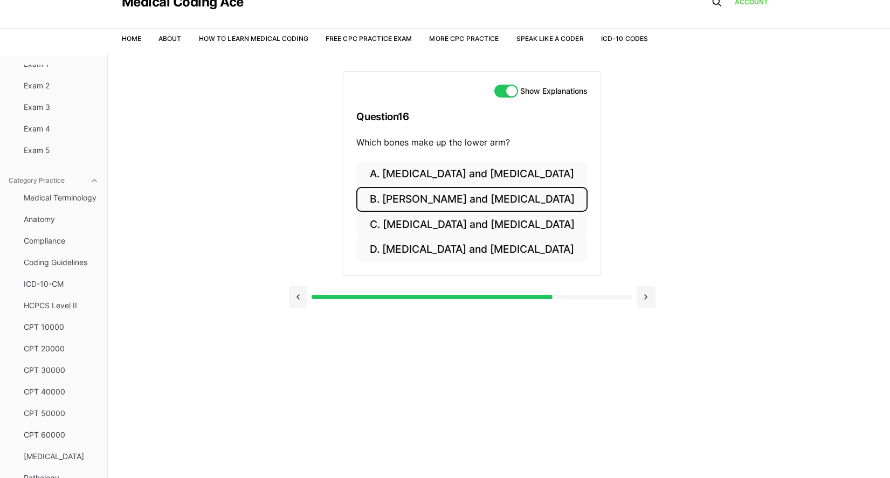
click at [525, 189] on button "B. Radius and ulna" at bounding box center [471, 199] width 231 height 25
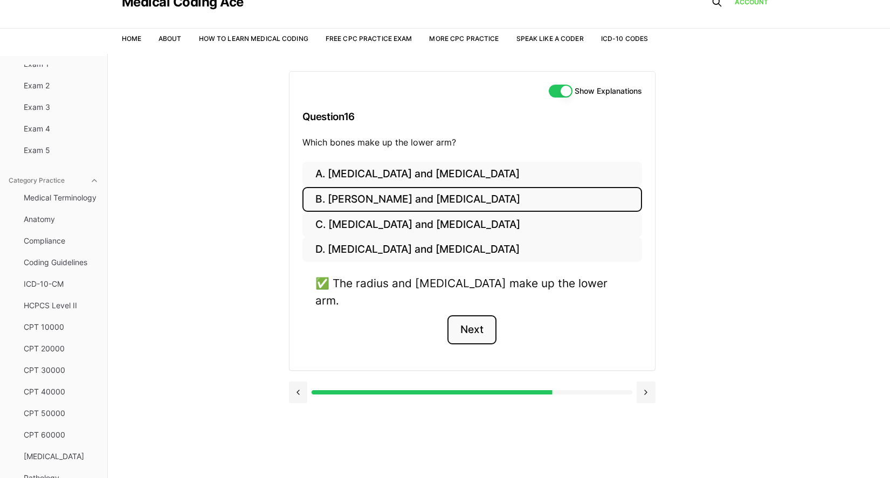
click at [489, 315] on button "Next" at bounding box center [471, 329] width 49 height 29
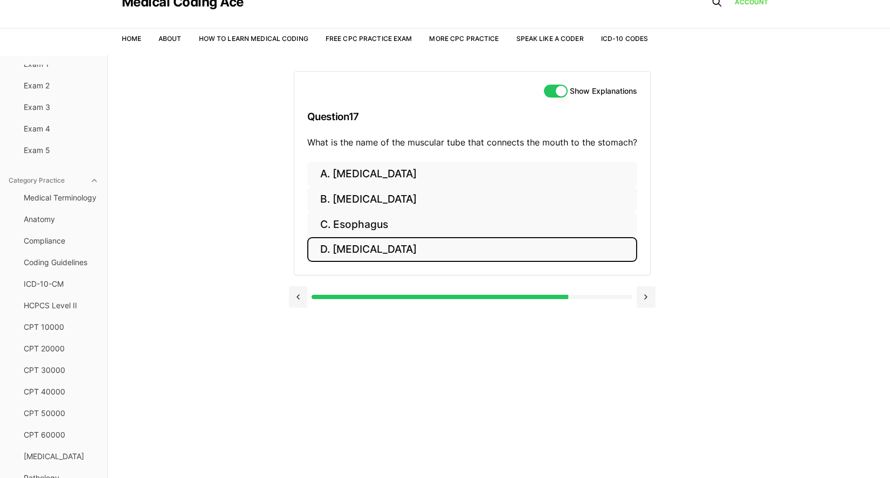
click at [378, 254] on button "D. Pharynx" at bounding box center [472, 249] width 330 height 25
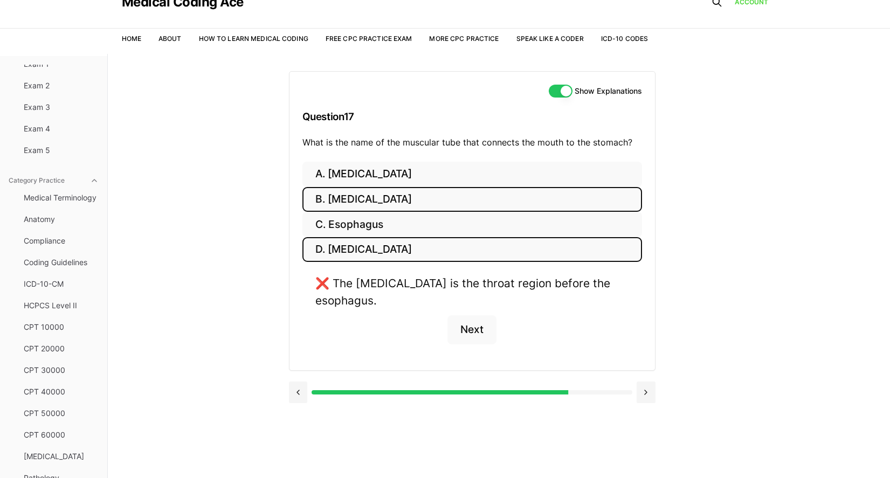
click at [402, 210] on button "B. Bronchus" at bounding box center [471, 199] width 339 height 25
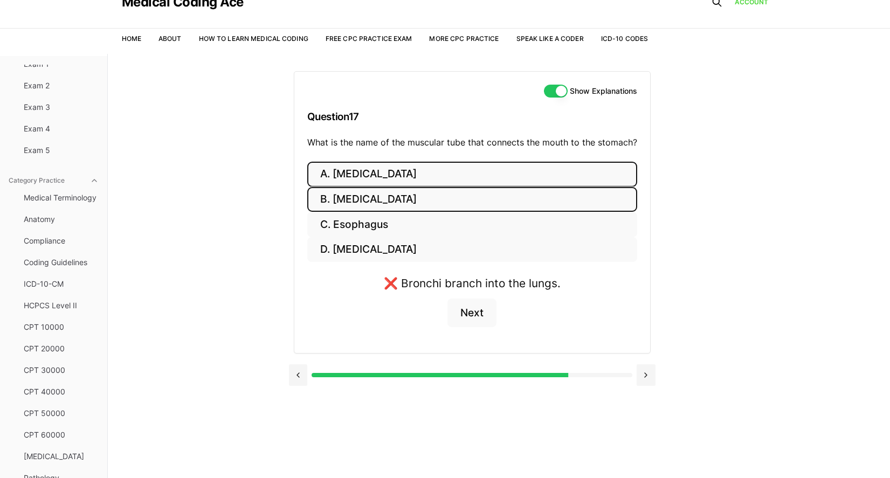
click at [416, 178] on button "A. Trachea" at bounding box center [472, 174] width 330 height 25
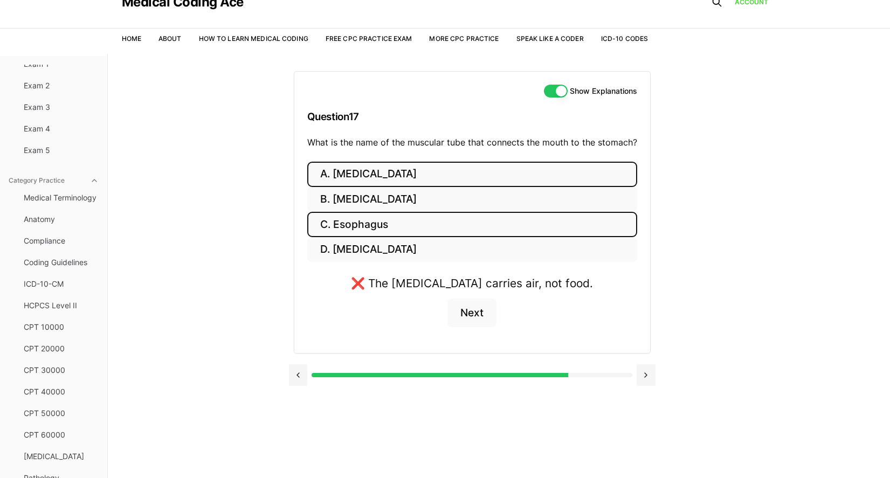
click at [408, 216] on button "C. Esophagus" at bounding box center [472, 224] width 330 height 25
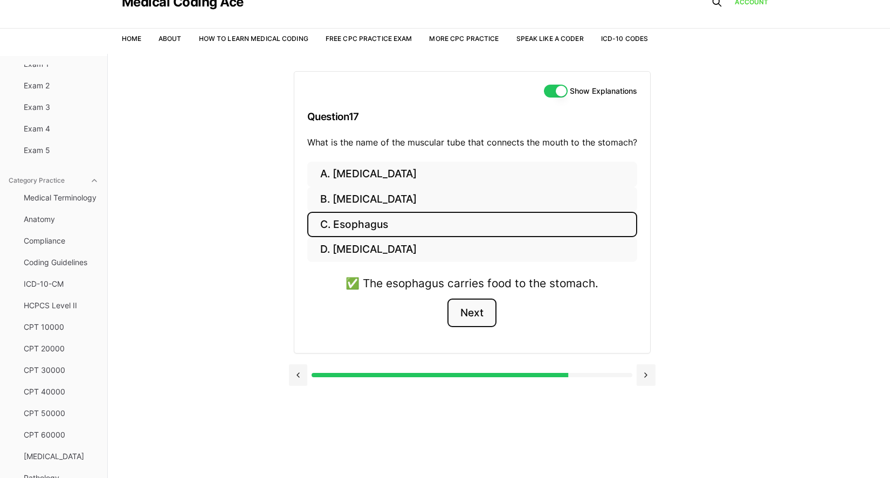
click at [474, 304] on button "Next" at bounding box center [471, 313] width 49 height 29
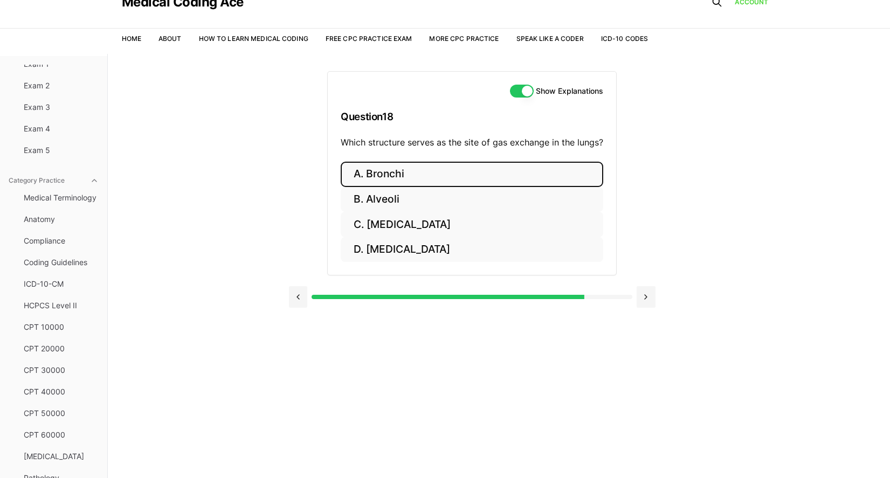
click at [414, 175] on button "A. Bronchi" at bounding box center [472, 174] width 262 height 25
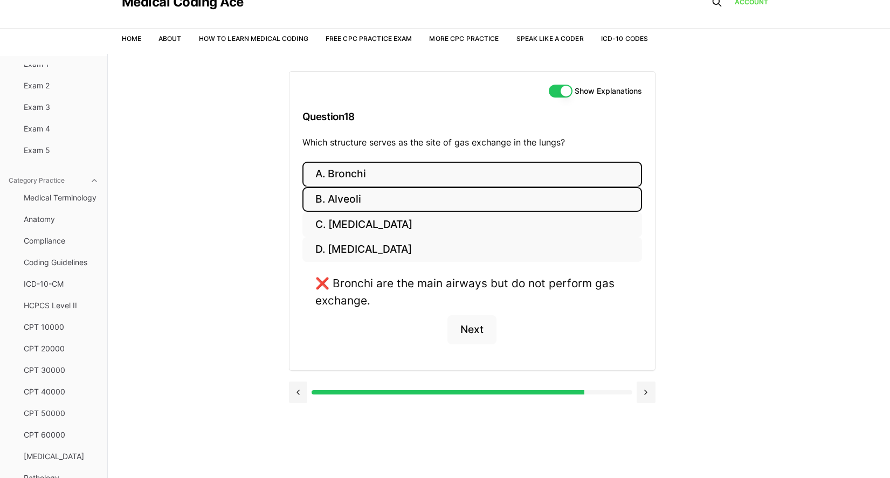
click at [407, 200] on button "B. Alveoli" at bounding box center [471, 199] width 339 height 25
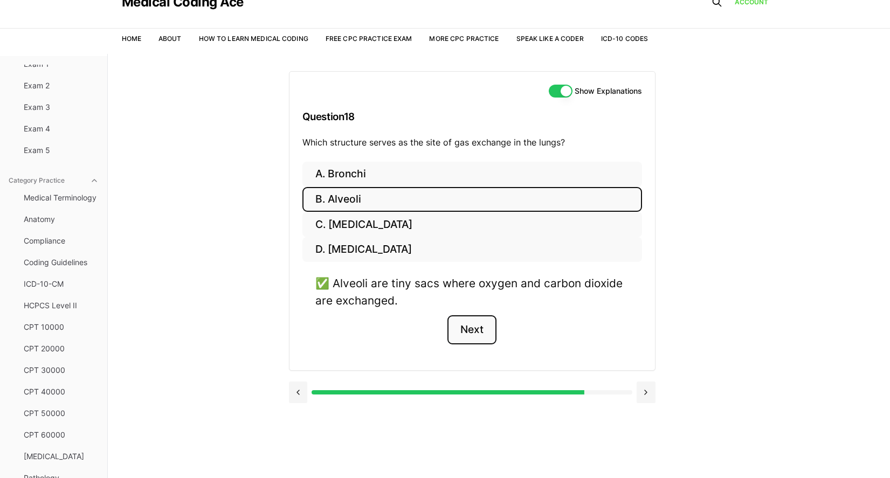
click at [463, 326] on button "Next" at bounding box center [471, 329] width 49 height 29
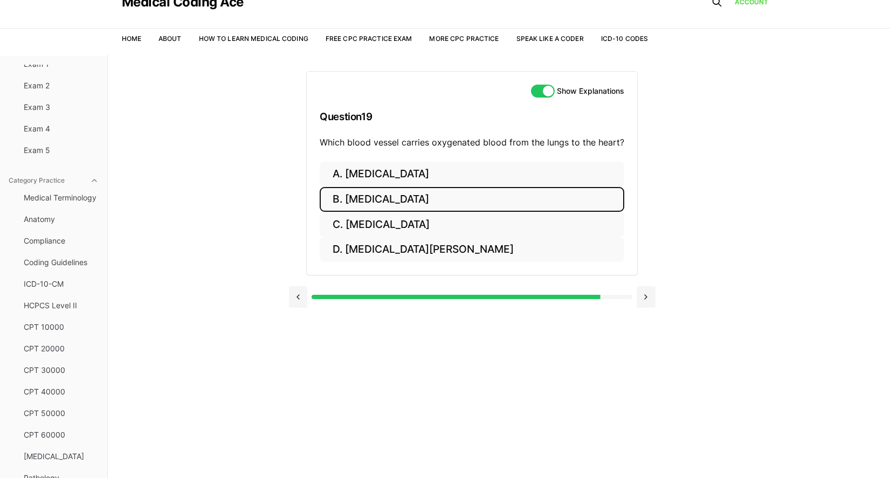
click at [403, 197] on button "B. Pulmonary vein" at bounding box center [472, 199] width 304 height 25
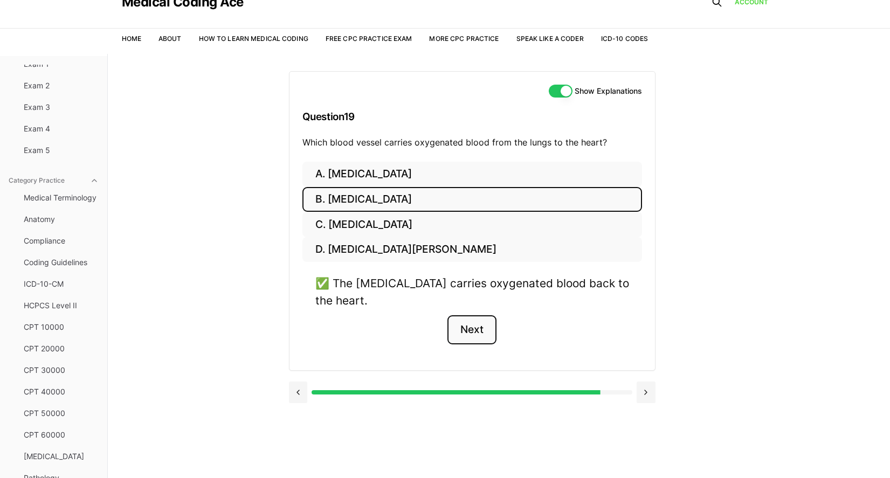
click at [484, 336] on button "Next" at bounding box center [471, 329] width 49 height 29
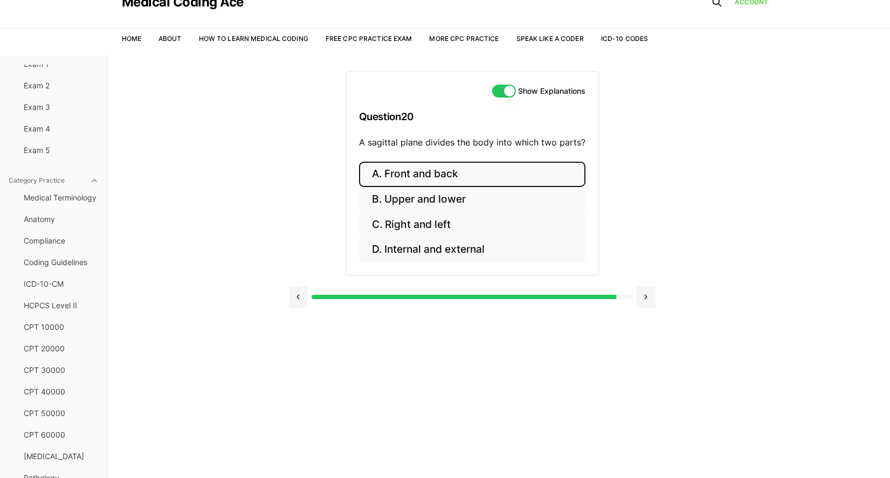
click at [483, 175] on button "A. Front and back" at bounding box center [472, 174] width 226 height 25
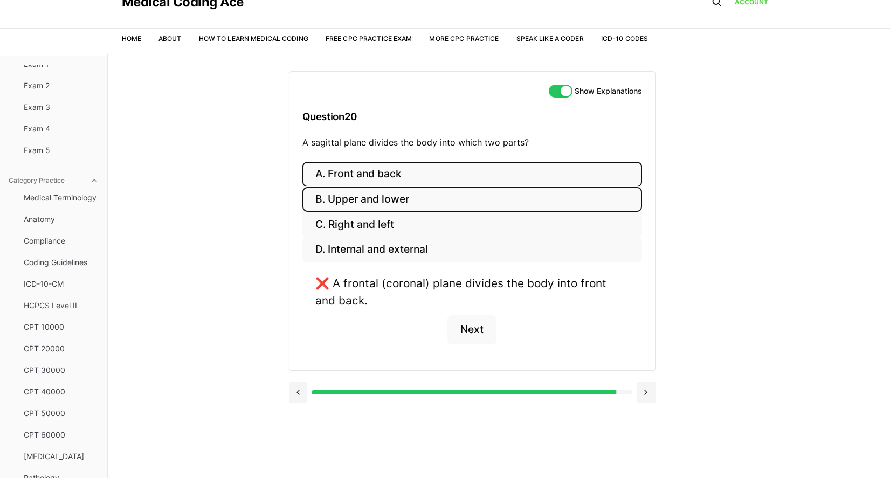
click at [467, 207] on button "B. Upper and lower" at bounding box center [471, 199] width 339 height 25
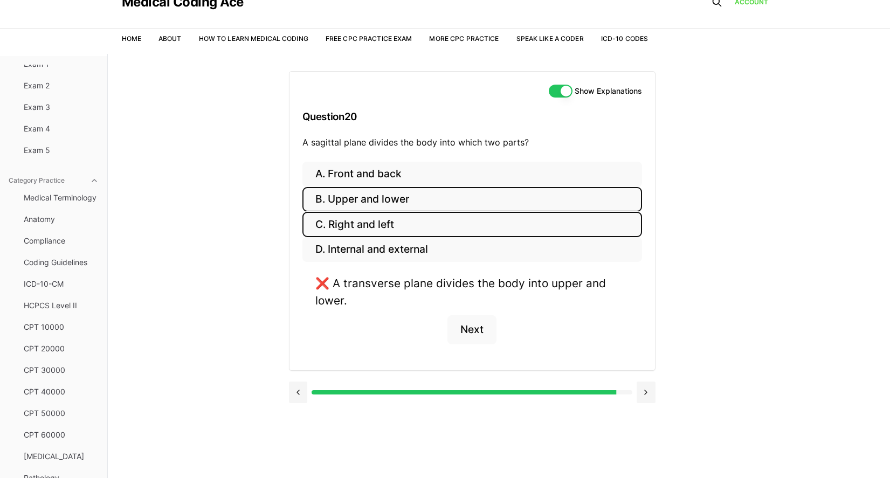
click at [420, 224] on button "C. Right and left" at bounding box center [471, 224] width 339 height 25
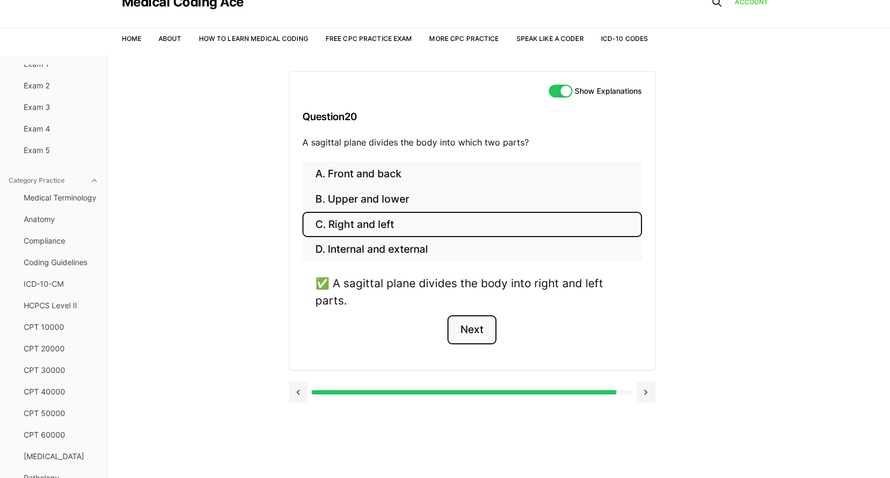
click at [461, 331] on button "Next" at bounding box center [471, 329] width 49 height 29
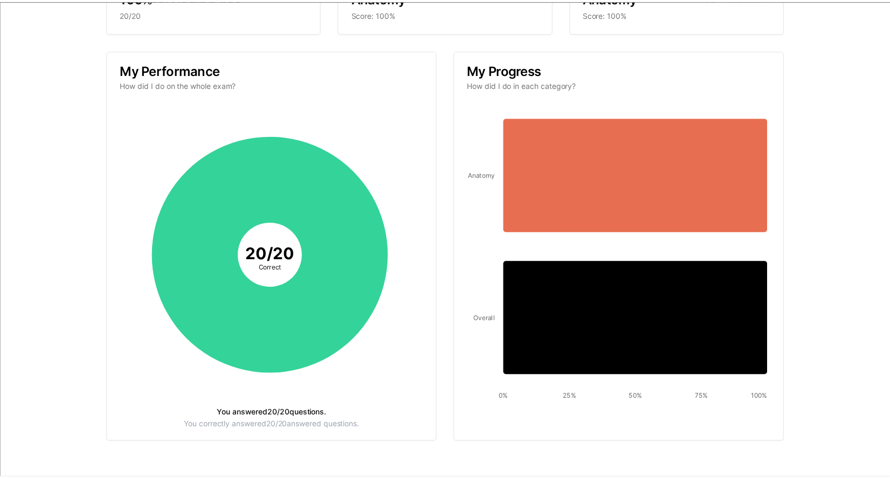
scroll to position [0, 0]
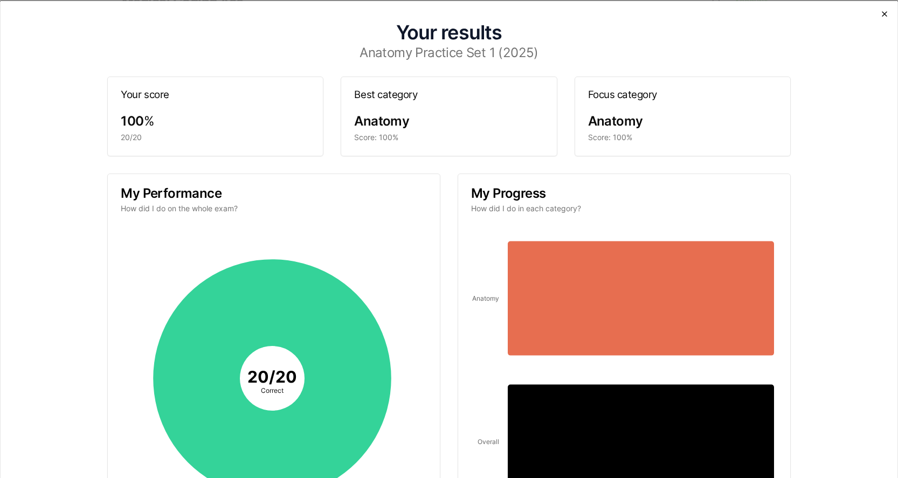
click at [880, 9] on icon "button" at bounding box center [884, 13] width 9 height 9
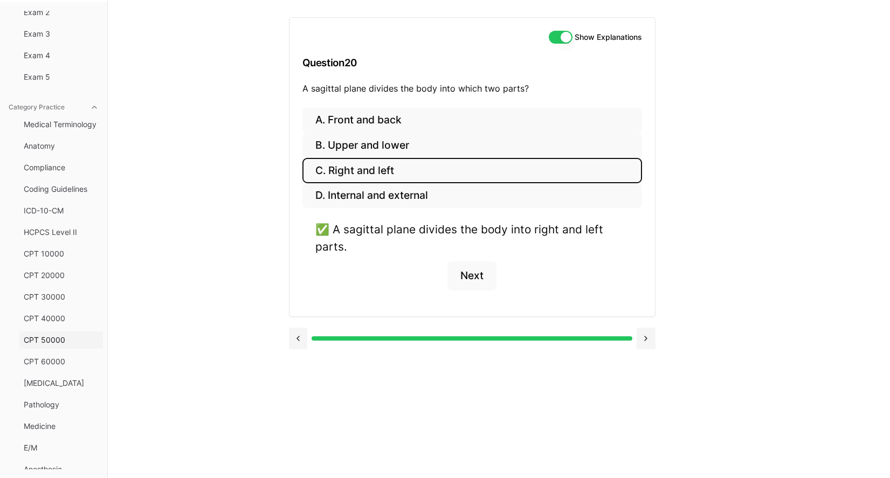
scroll to position [31, 0]
click at [49, 164] on span "Anatomy" at bounding box center [61, 165] width 75 height 11
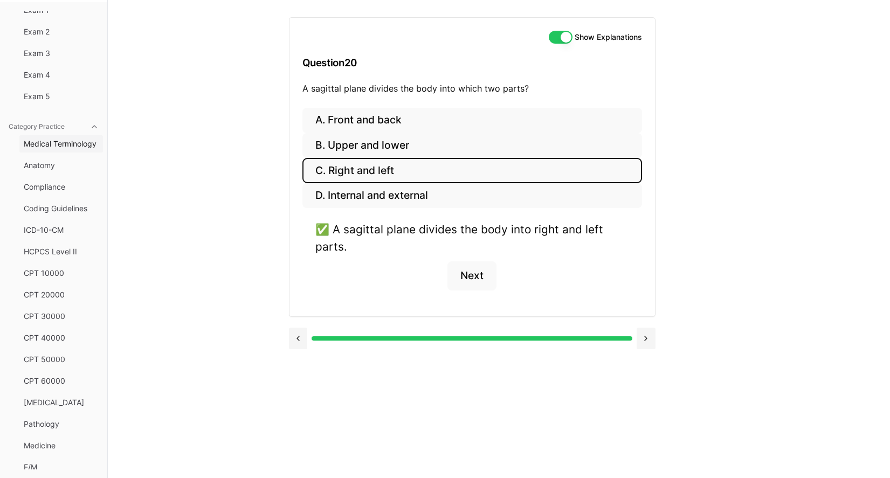
click at [52, 142] on span "Medical Terminology" at bounding box center [61, 143] width 75 height 11
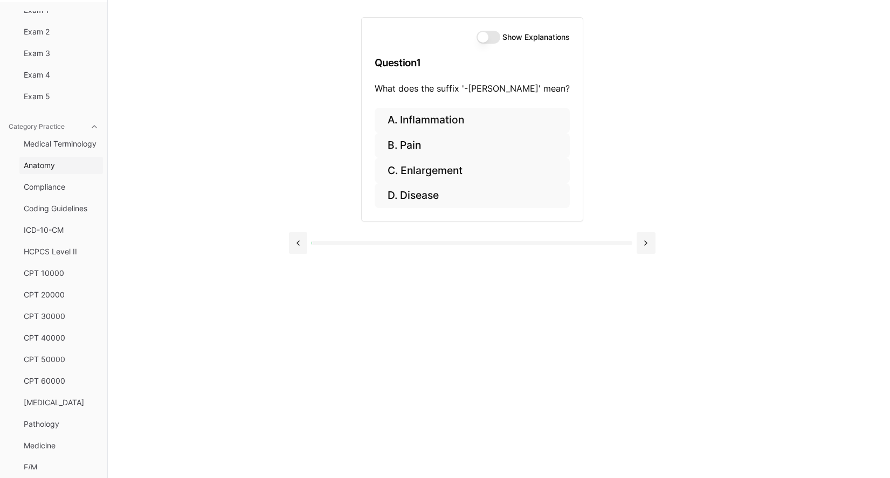
click at [46, 164] on span "Anatomy" at bounding box center [61, 165] width 75 height 11
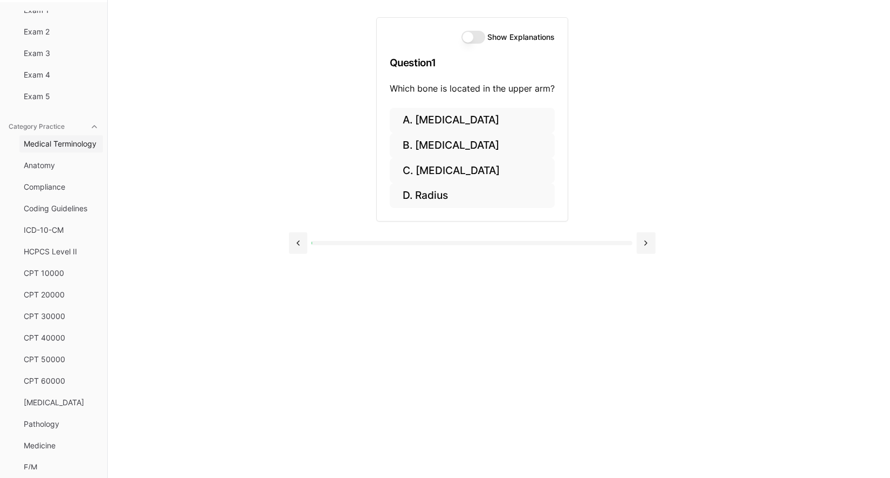
click at [58, 148] on span "Medical Terminology" at bounding box center [61, 143] width 75 height 11
click at [59, 142] on span "Medical Terminology" at bounding box center [61, 143] width 75 height 11
click at [52, 168] on span "Anatomy" at bounding box center [61, 165] width 75 height 11
click at [53, 149] on button "Medical Terminology" at bounding box center [61, 143] width 84 height 17
click at [45, 147] on span "Medical Terminology" at bounding box center [61, 143] width 75 height 11
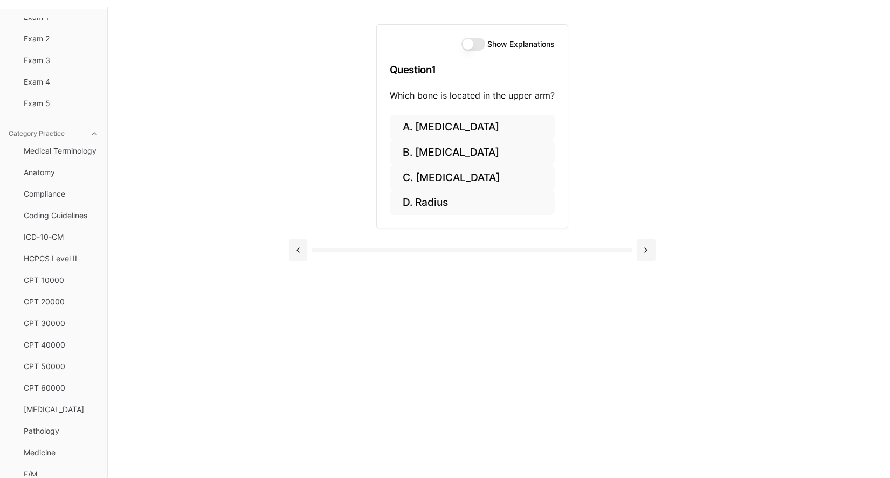
scroll to position [0, 0]
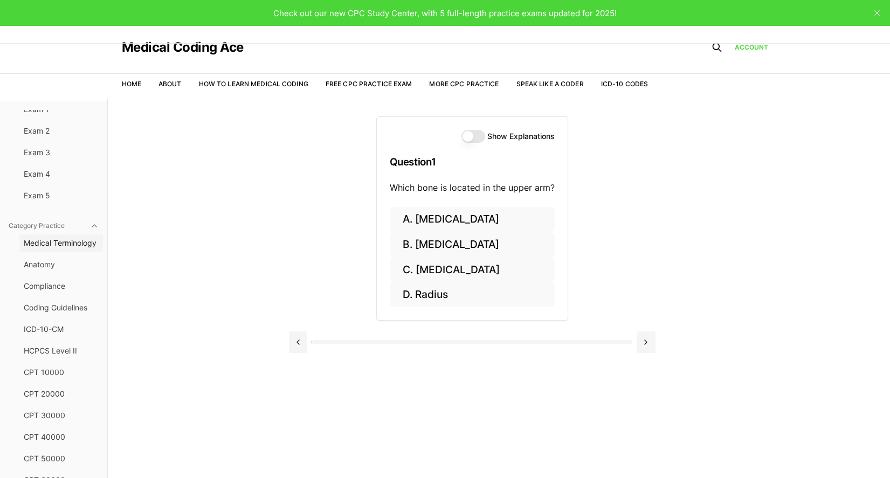
click at [42, 238] on span "Medical Terminology" at bounding box center [61, 243] width 75 height 11
click at [41, 288] on span "Compliance" at bounding box center [61, 286] width 75 height 11
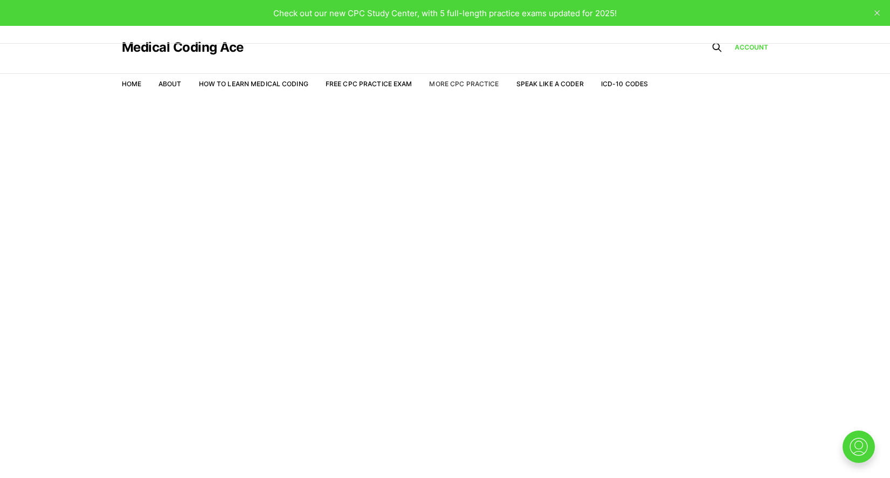
click at [441, 86] on link "More CPC Practice" at bounding box center [464, 84] width 70 height 8
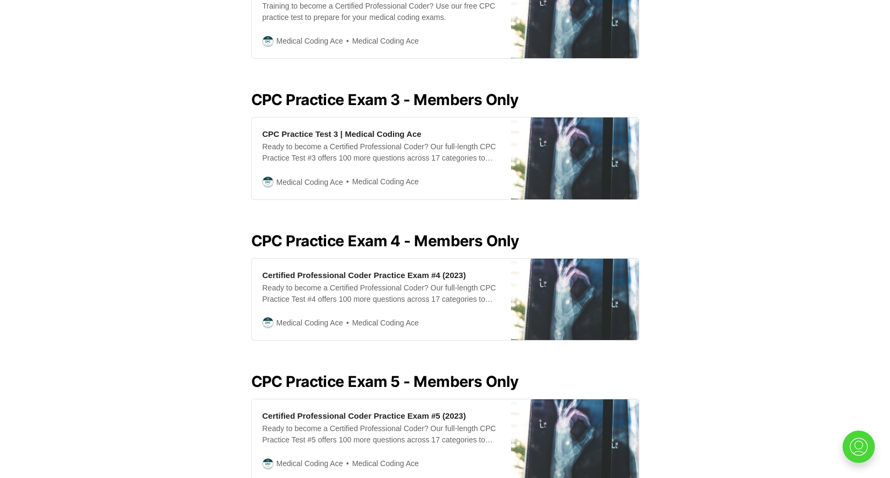
scroll to position [1078, 0]
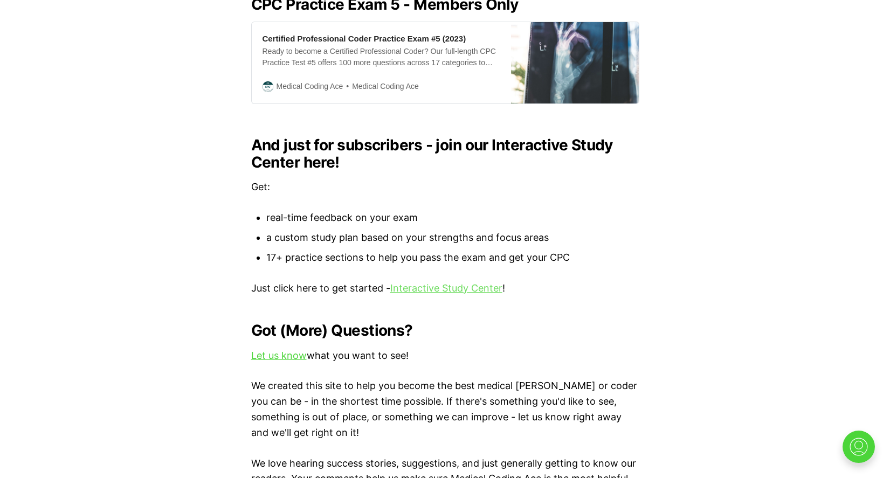
click at [461, 282] on link "Interactive Study Center" at bounding box center [446, 287] width 112 height 11
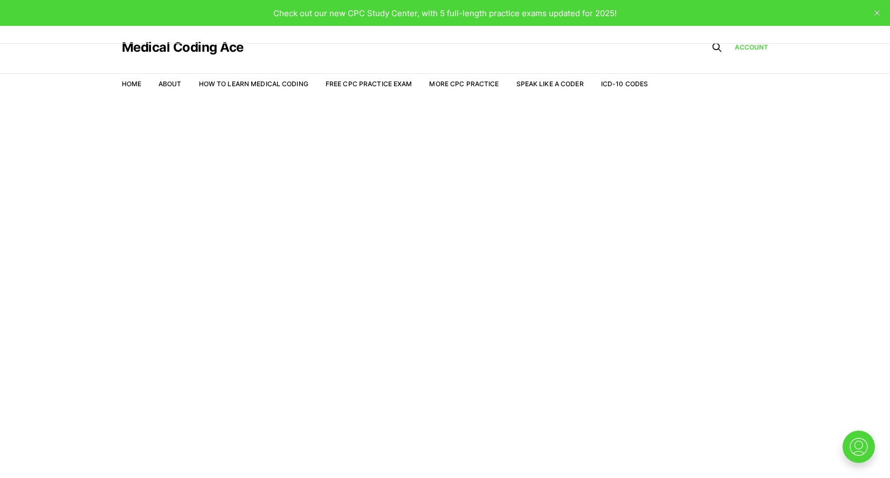
scroll to position [26, 0]
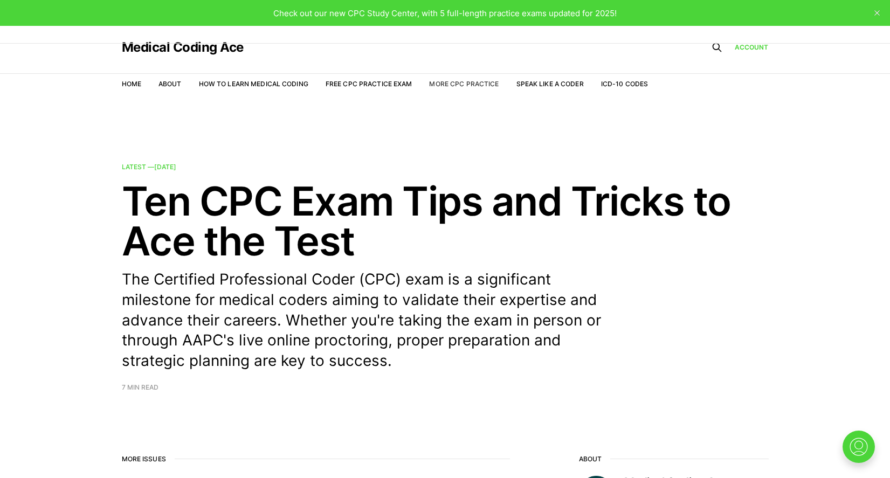
click at [475, 84] on link "More CPC Practice" at bounding box center [464, 84] width 70 height 8
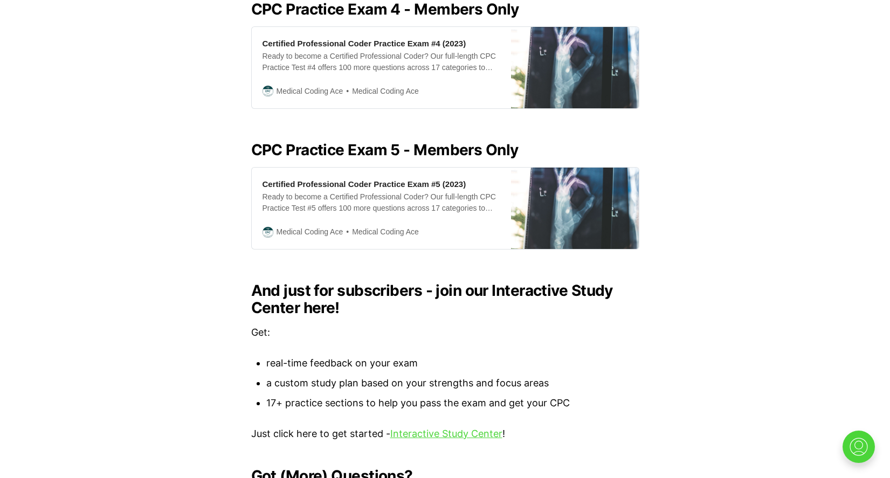
scroll to position [1132, 0]
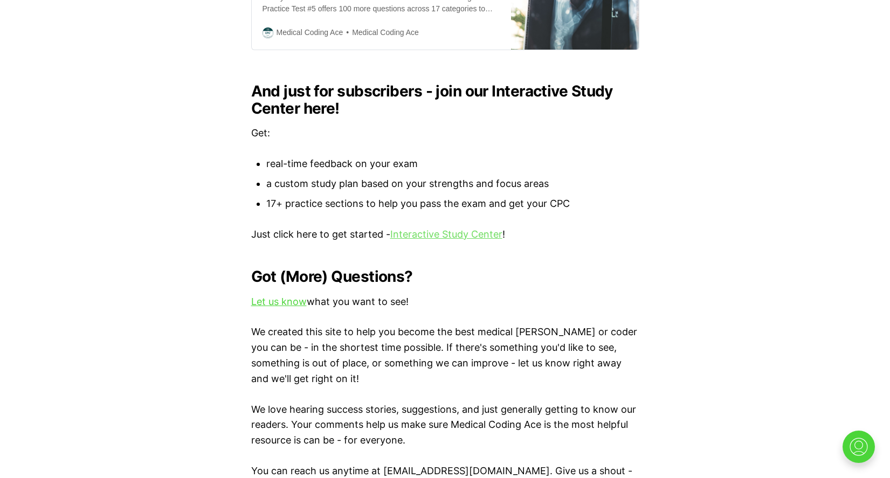
click at [434, 228] on link "Interactive Study Center" at bounding box center [446, 233] width 112 height 11
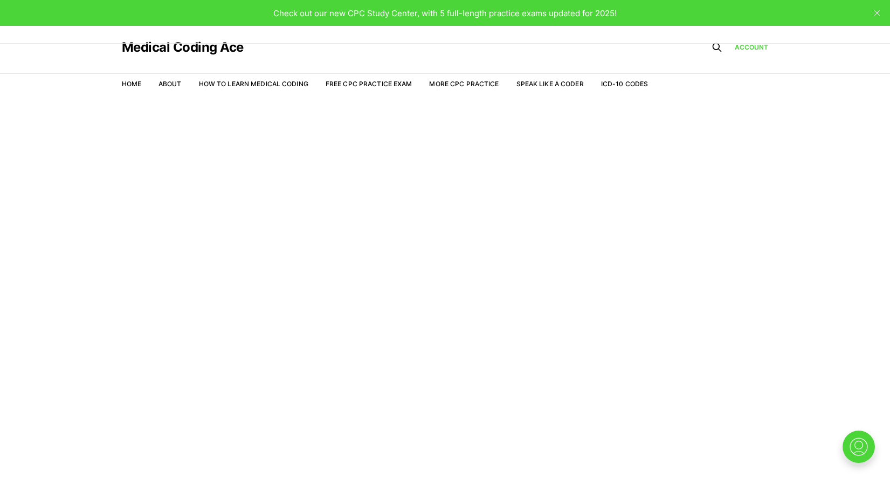
click at [434, 223] on main "Welcome to the Study Center" at bounding box center [445, 301] width 890 height 405
drag, startPoint x: 0, startPoint y: 0, endPoint x: 338, endPoint y: 148, distance: 369.2
click at [338, 148] on article "Welcome to the Study Center" at bounding box center [445, 153] width 890 height 22
